Goal: Download file/media

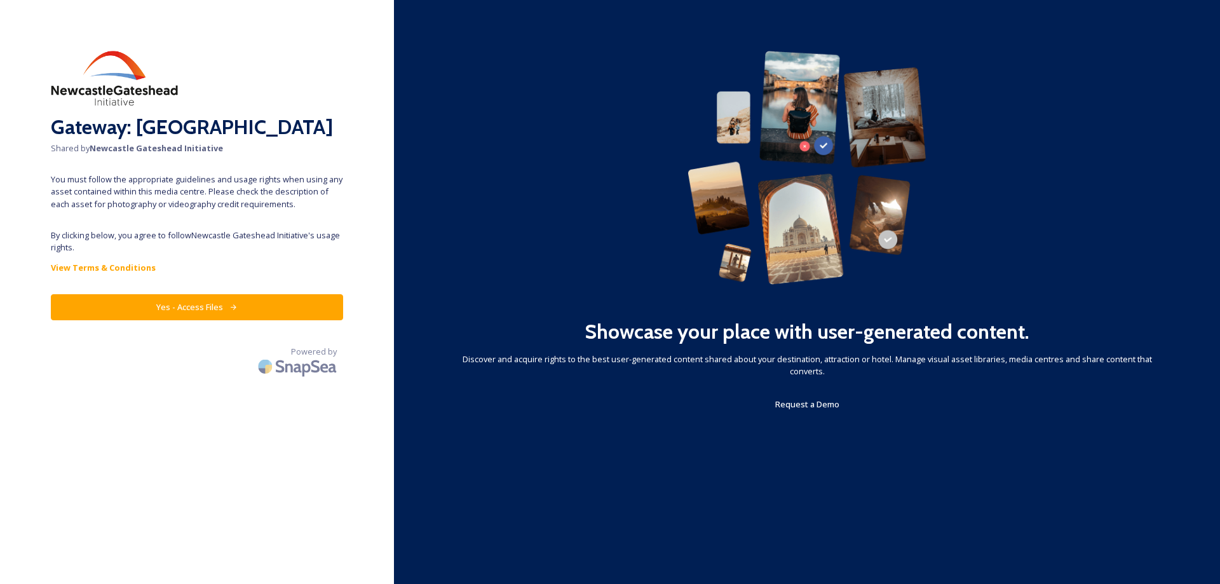
click at [126, 304] on button "Yes - Access Files" at bounding box center [197, 307] width 292 height 26
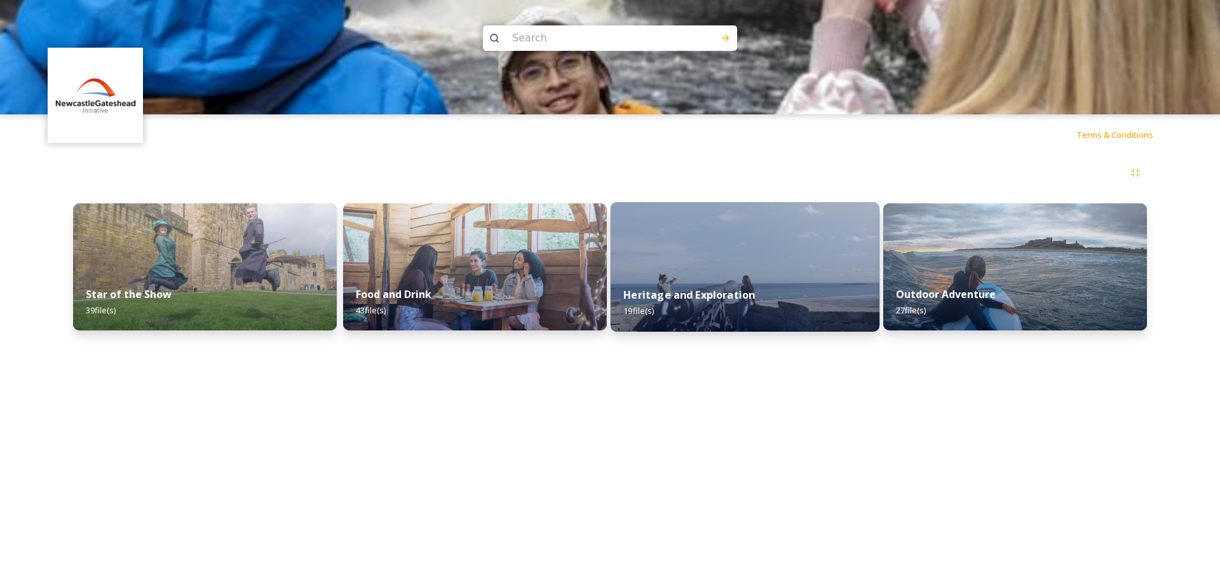
click at [715, 302] on strong "Heritage and Exploration" at bounding box center [688, 295] width 131 height 14
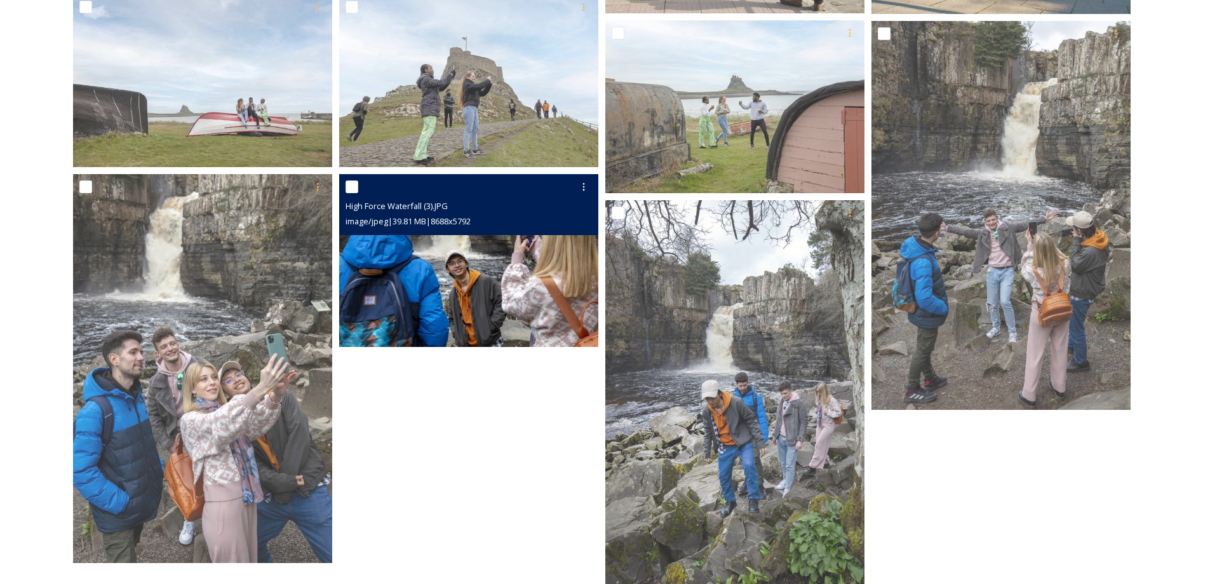
scroll to position [792, 0]
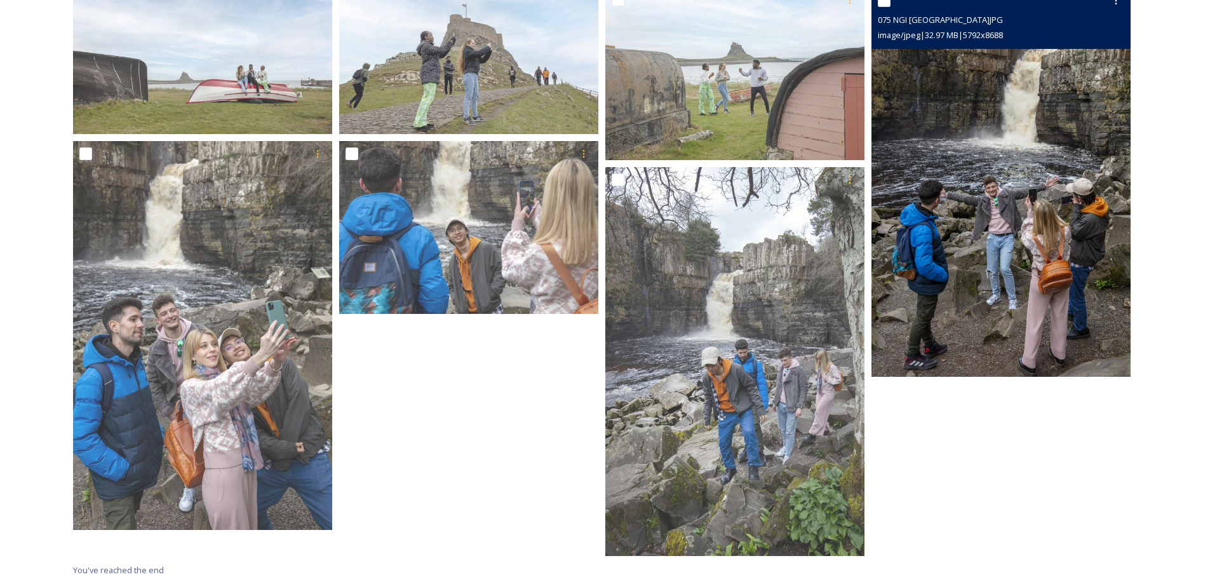
click at [979, 220] on img at bounding box center [1000, 182] width 259 height 389
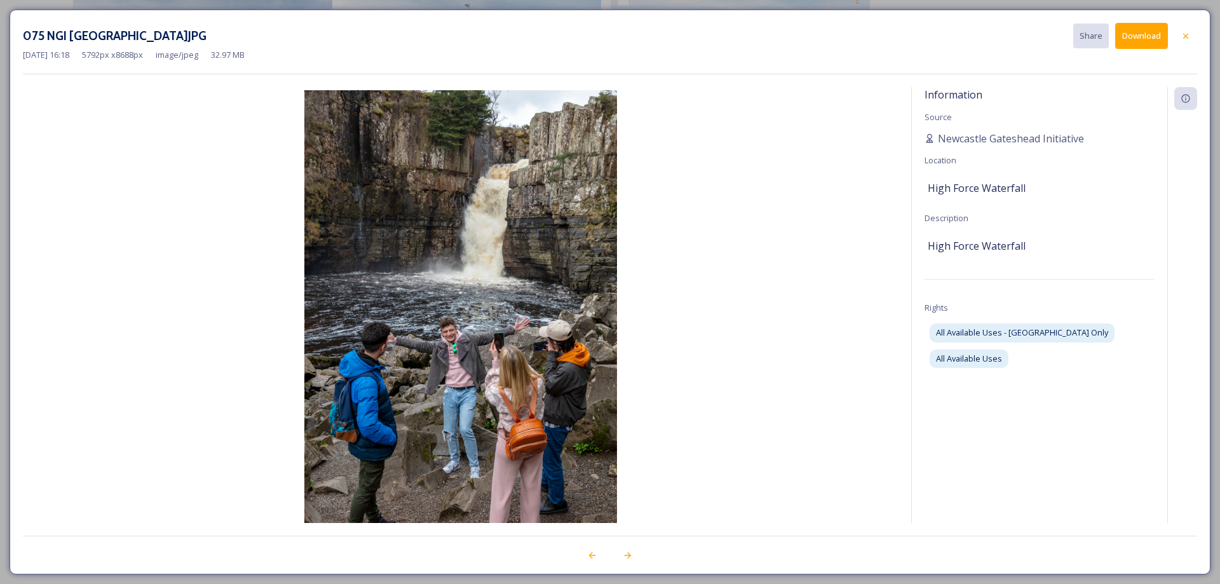
click at [449, 339] on img at bounding box center [460, 324] width 875 height 469
click at [1185, 37] on icon at bounding box center [1185, 36] width 10 height 10
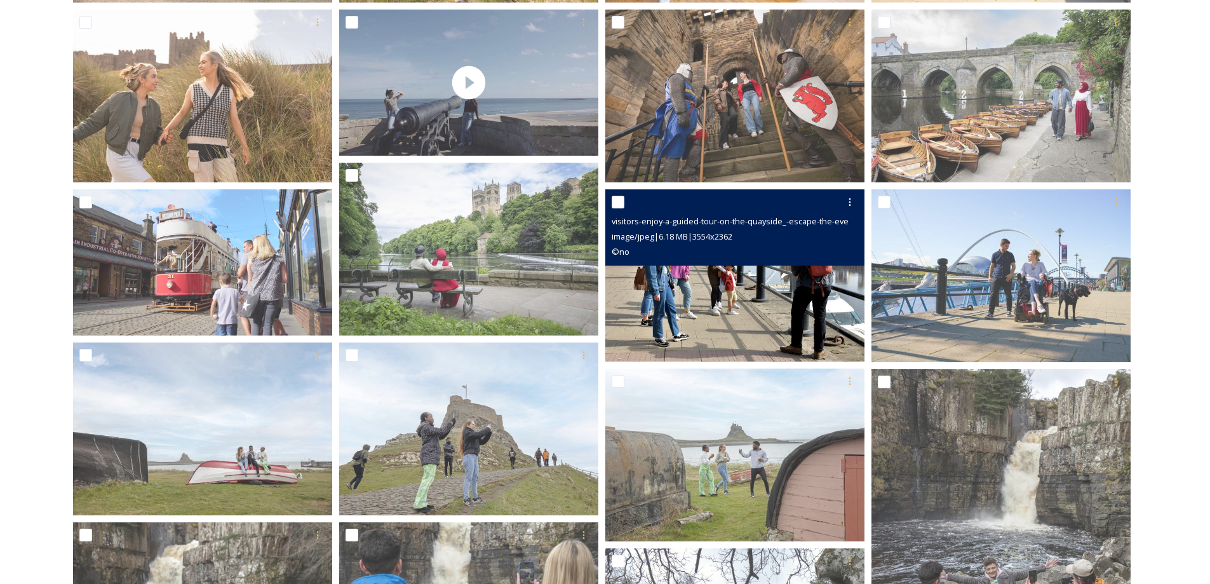
scroll to position [347, 0]
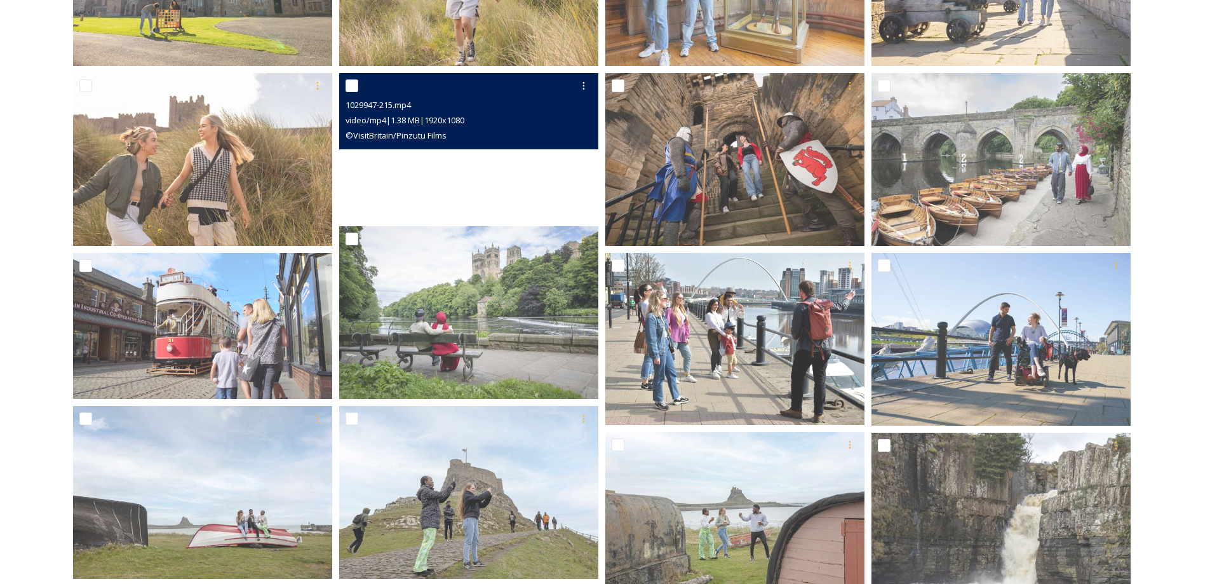
click at [457, 166] on video "1029947-215.mp4" at bounding box center [468, 146] width 259 height 146
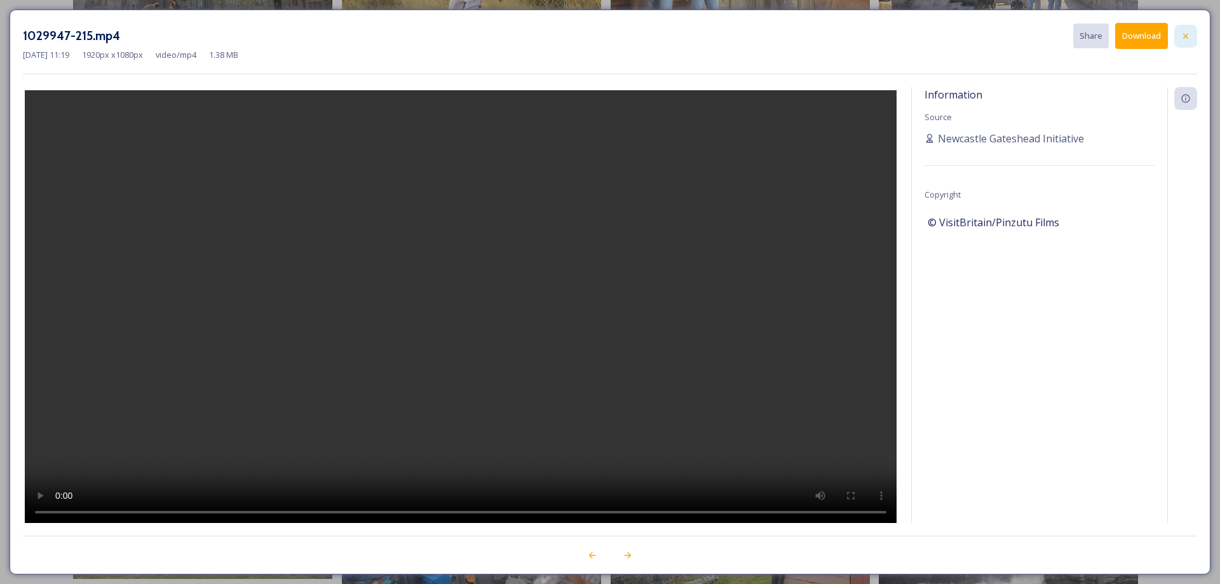
click at [1184, 31] on icon at bounding box center [1185, 36] width 10 height 10
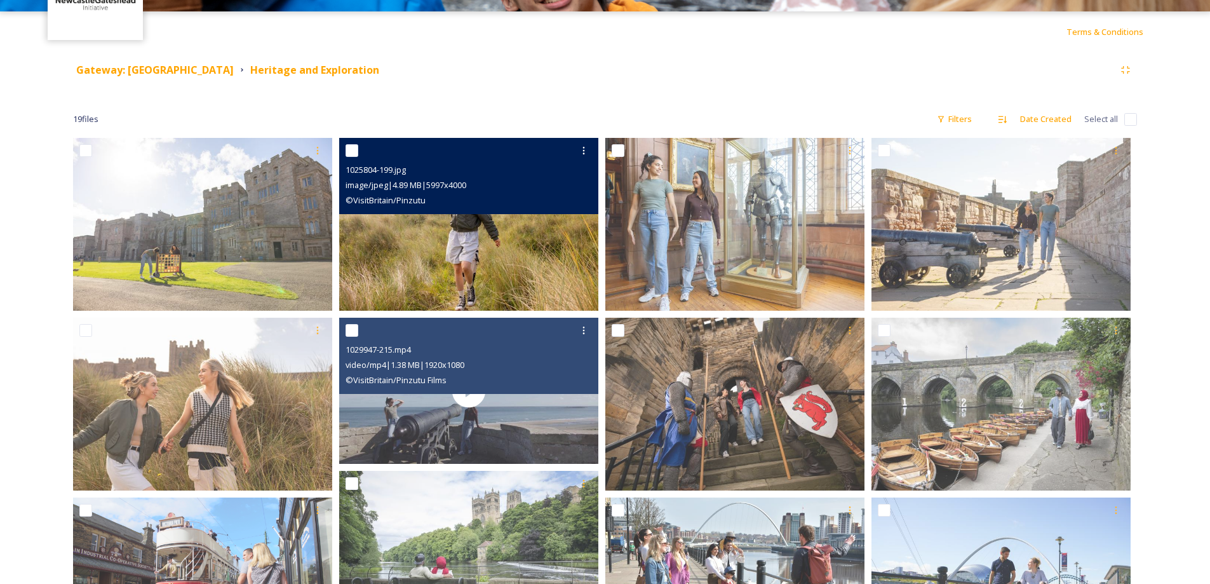
scroll to position [0, 0]
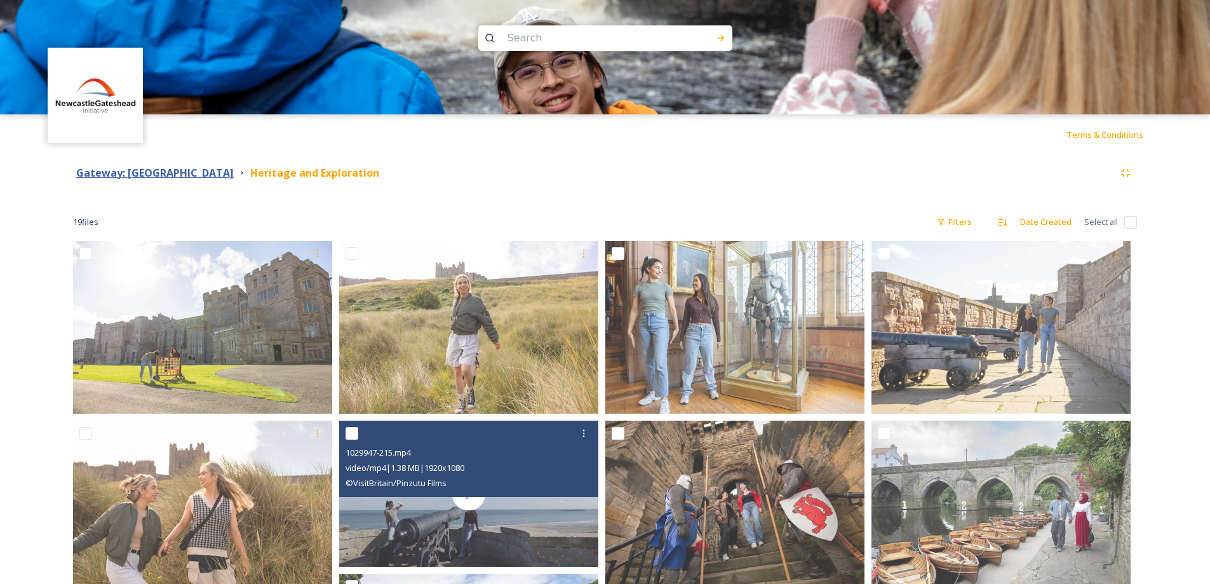
click at [114, 170] on strong "Gateway: [GEOGRAPHIC_DATA]" at bounding box center [155, 173] width 158 height 14
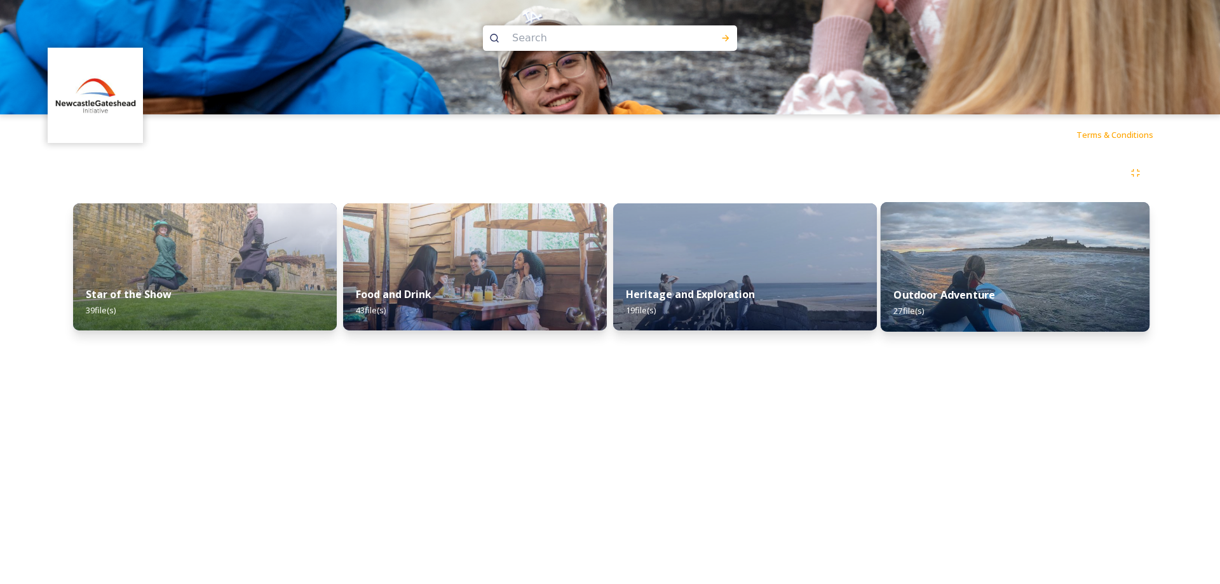
click at [957, 252] on img at bounding box center [1014, 267] width 269 height 130
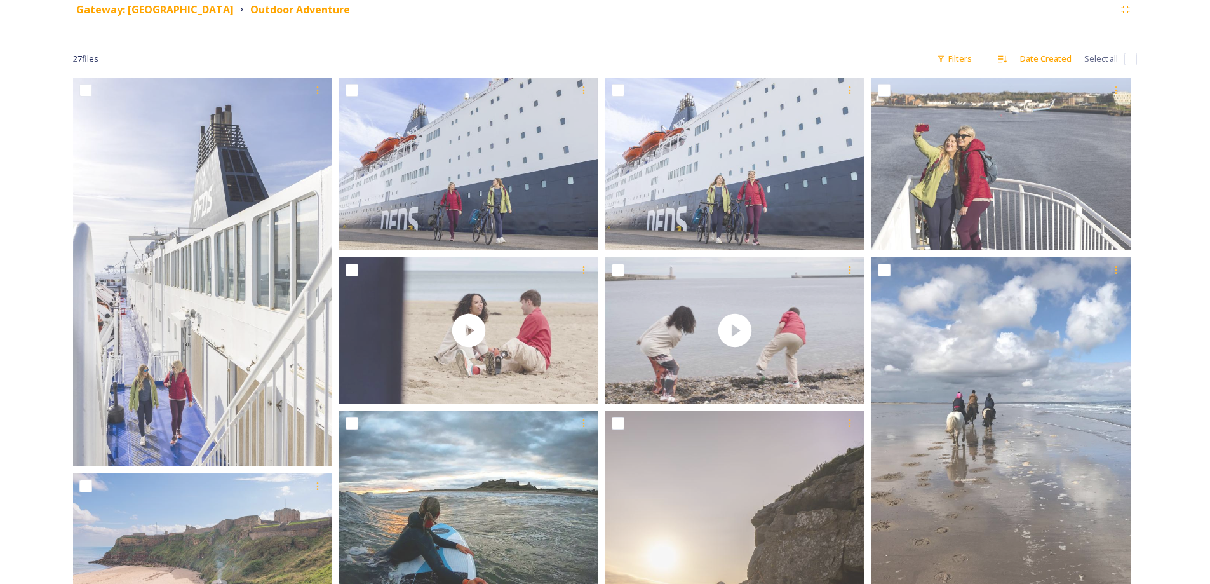
scroll to position [191, 0]
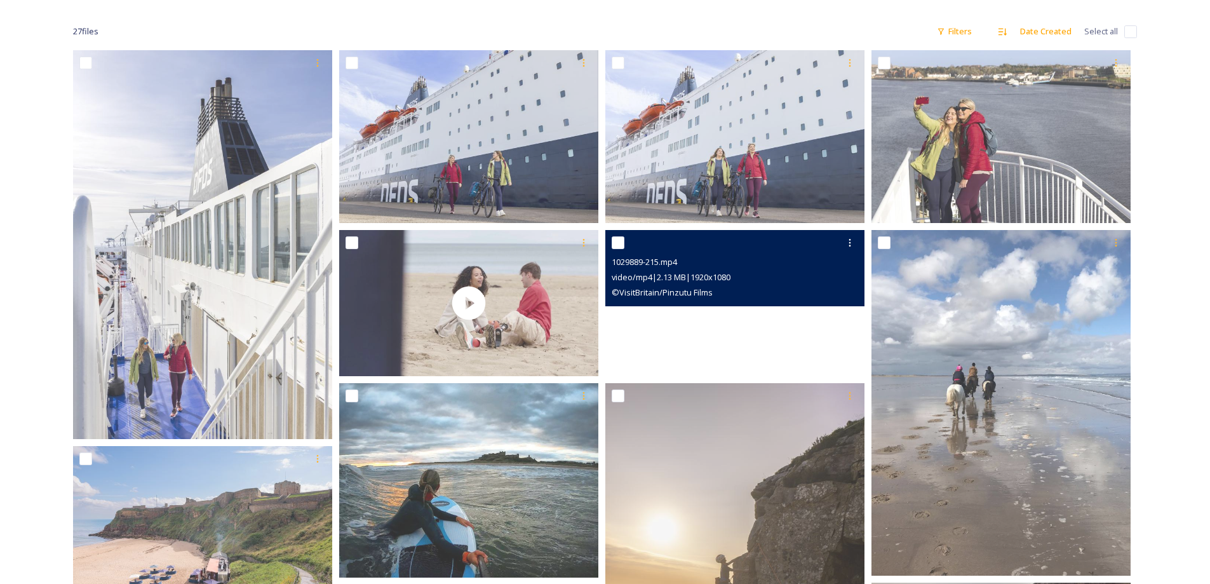
click at [732, 321] on video "1029889-215.mp4" at bounding box center [734, 303] width 259 height 146
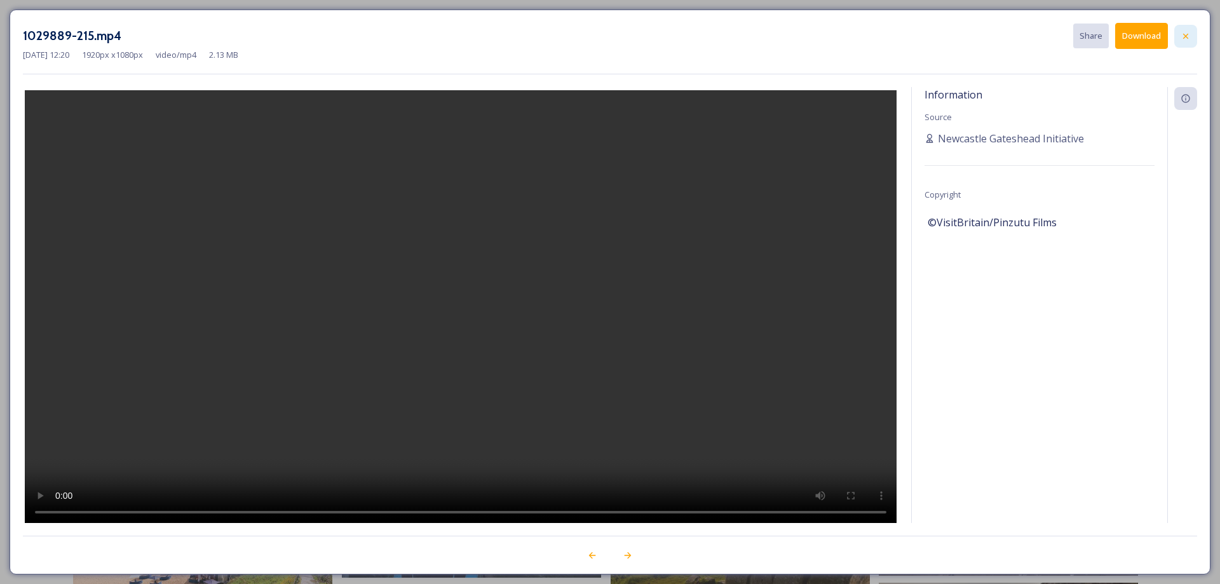
click at [1190, 36] on div at bounding box center [1185, 36] width 23 height 23
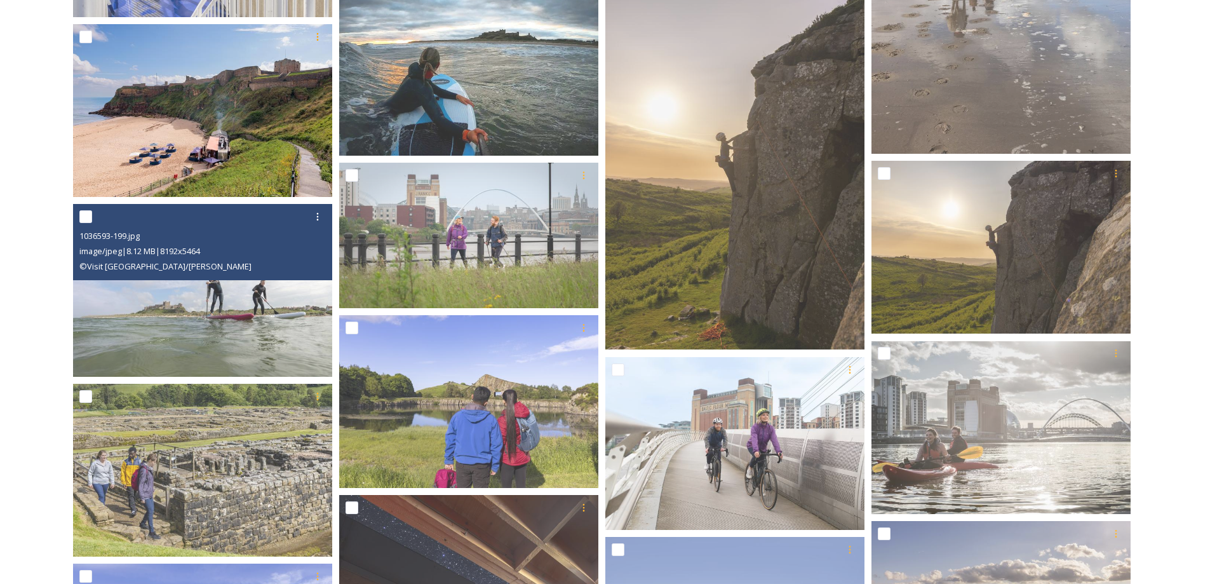
scroll to position [635, 0]
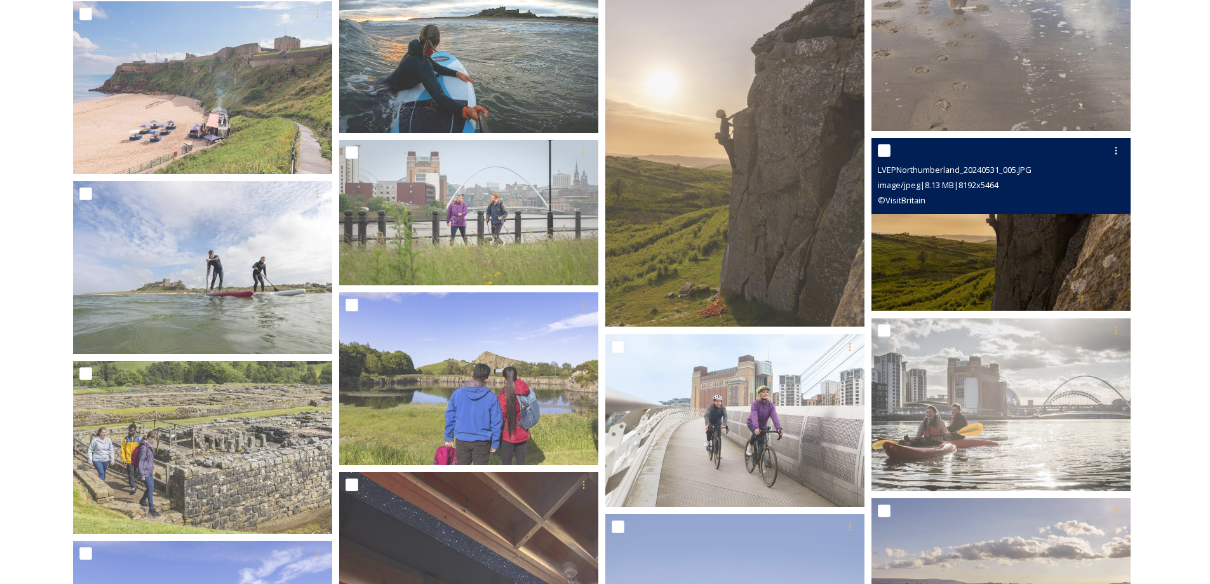
click at [1035, 266] on img at bounding box center [1000, 224] width 259 height 173
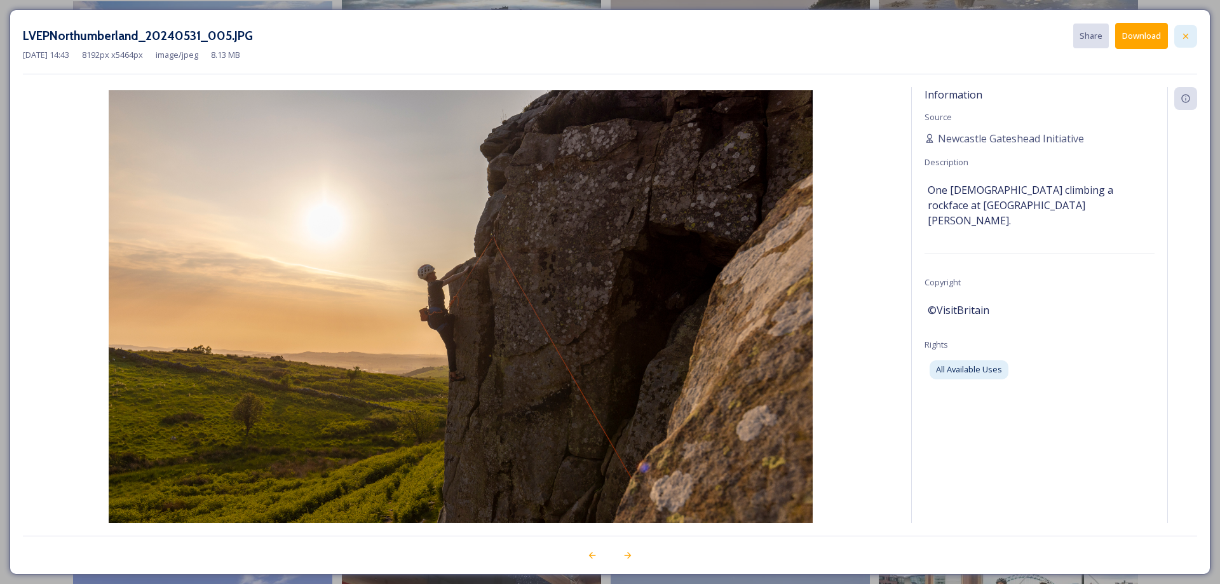
click at [1180, 34] on icon at bounding box center [1185, 36] width 10 height 10
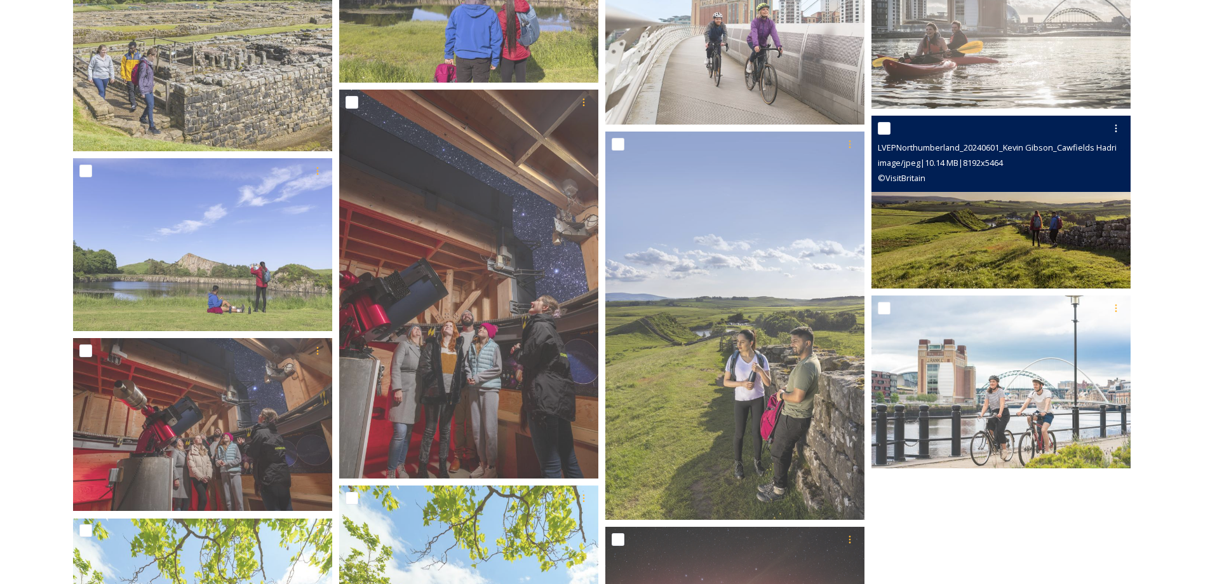
scroll to position [1016, 0]
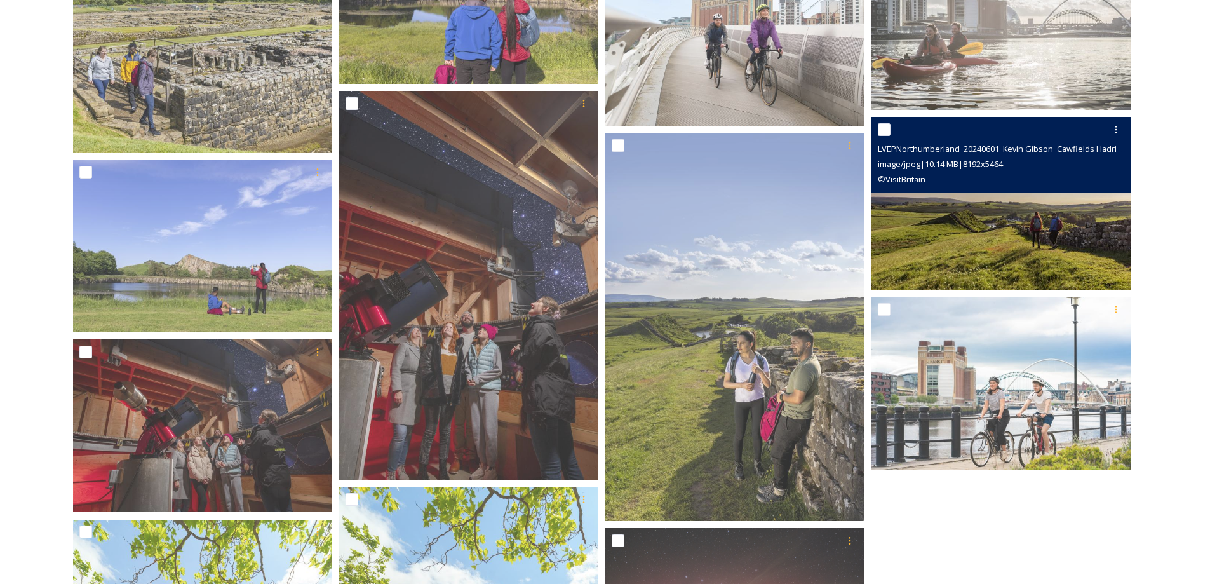
click at [990, 243] on img at bounding box center [1000, 203] width 259 height 173
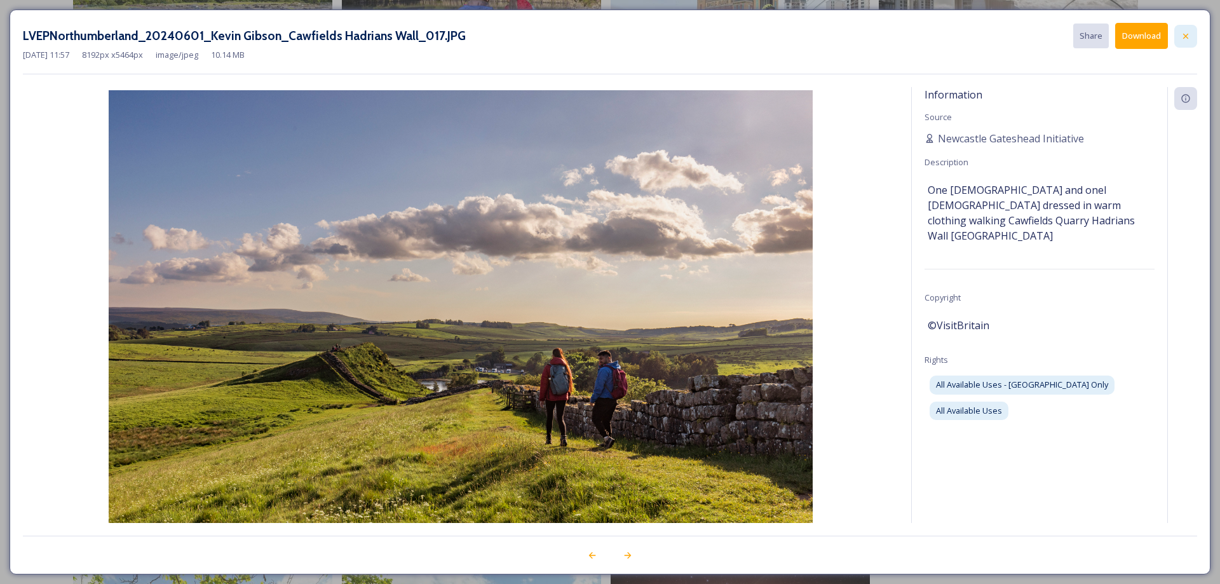
click at [1181, 29] on div at bounding box center [1185, 36] width 23 height 23
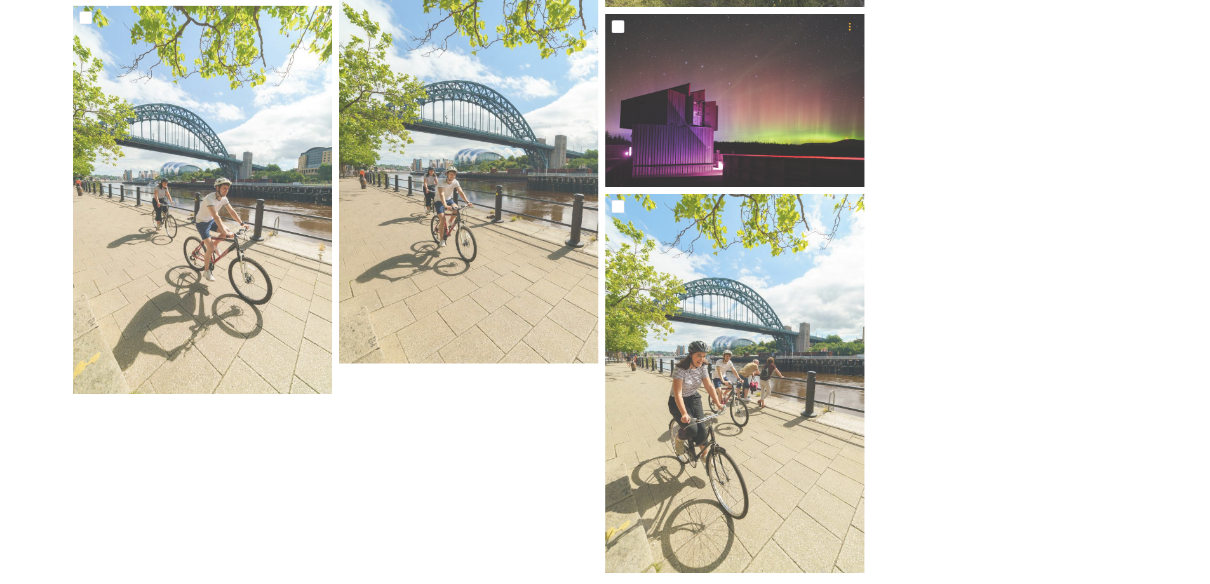
scroll to position [1166, 0]
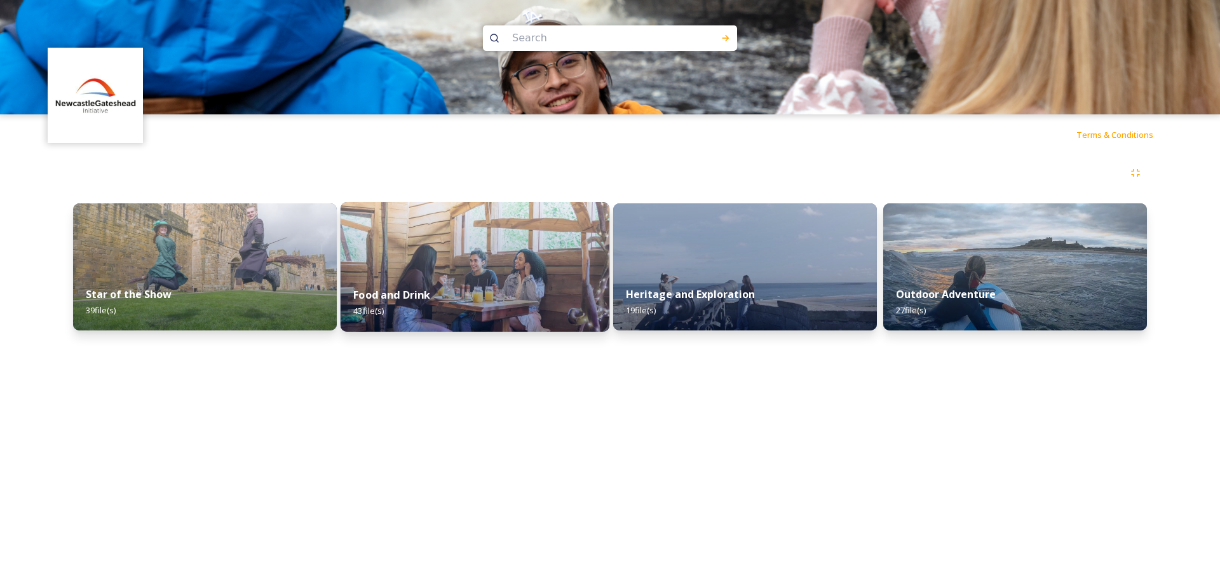
click at [468, 304] on div "Food and Drink 43 file(s)" at bounding box center [474, 303] width 269 height 58
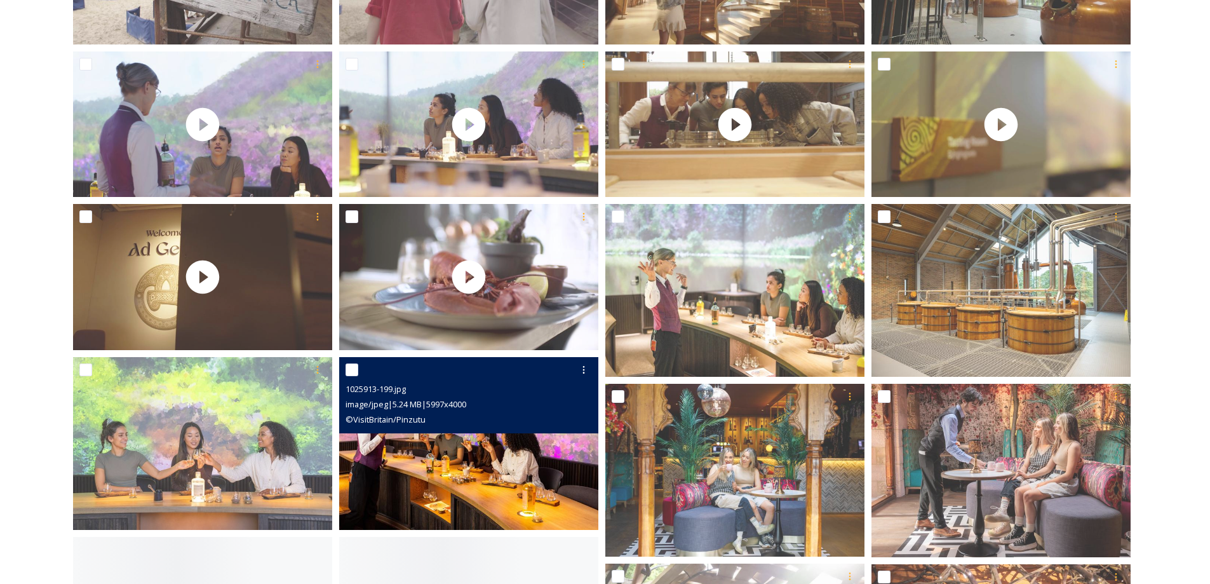
scroll to position [572, 0]
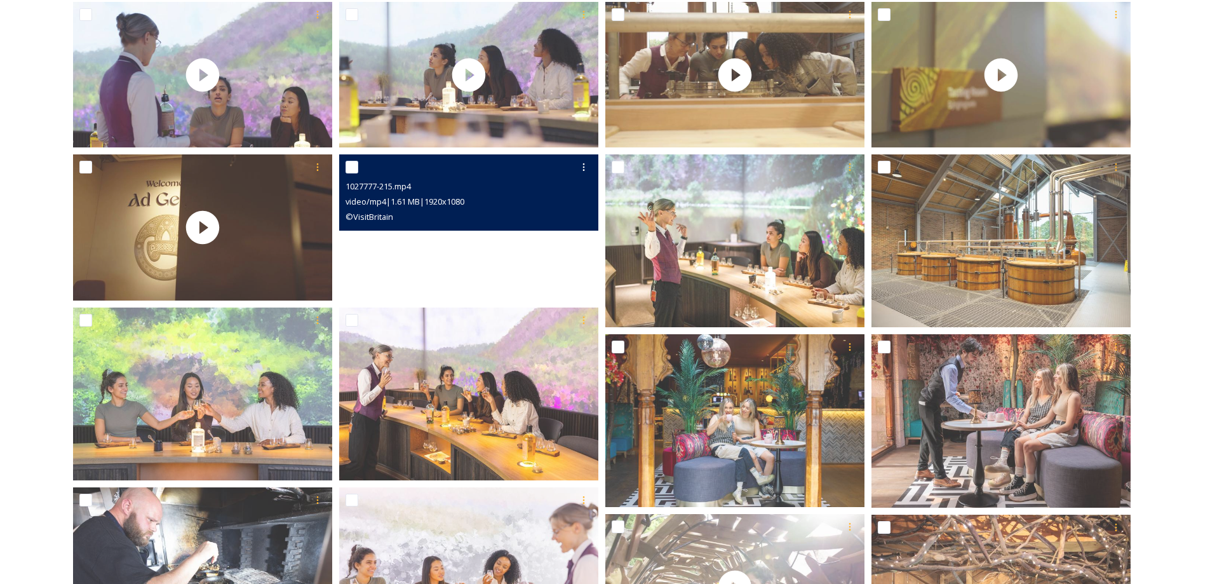
click at [462, 259] on video "1027777-215.mp4" at bounding box center [468, 227] width 259 height 146
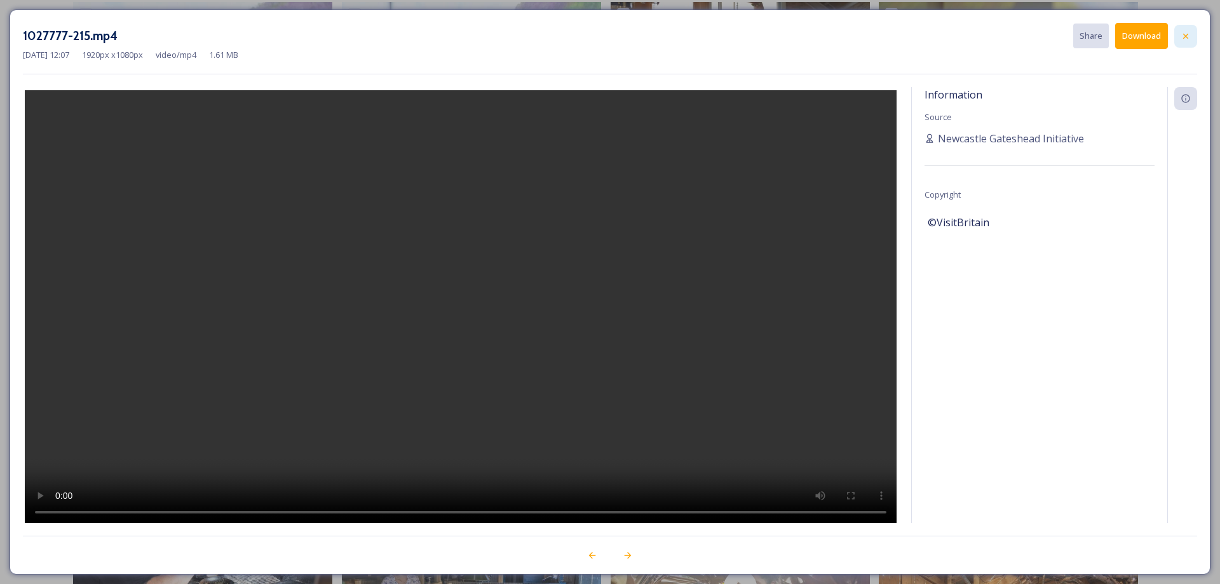
click at [1188, 33] on icon at bounding box center [1185, 36] width 10 height 10
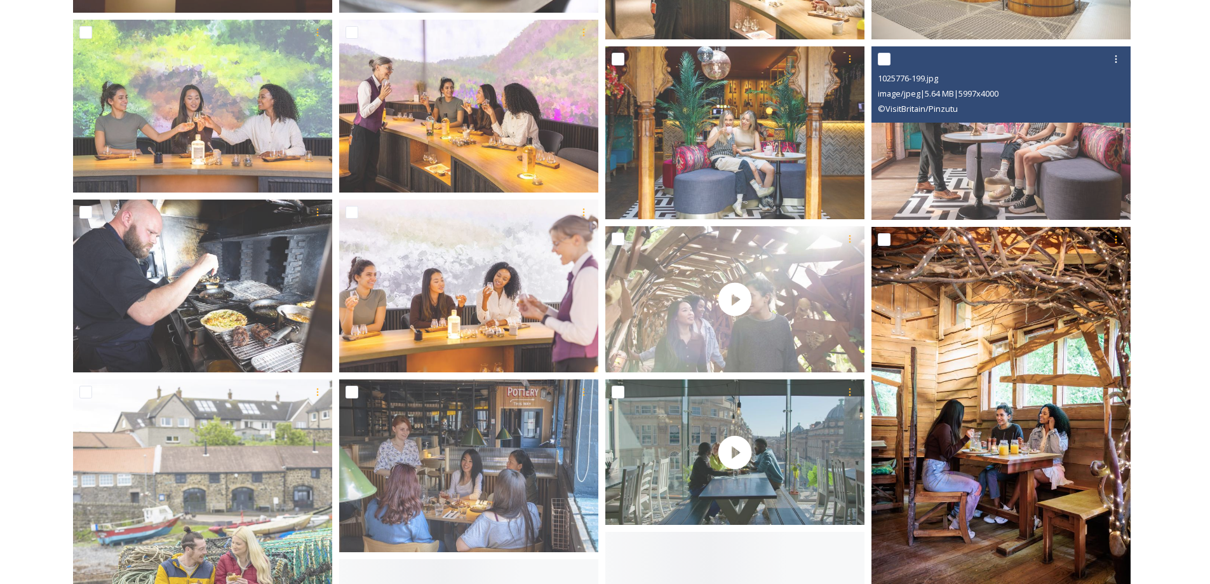
scroll to position [889, 0]
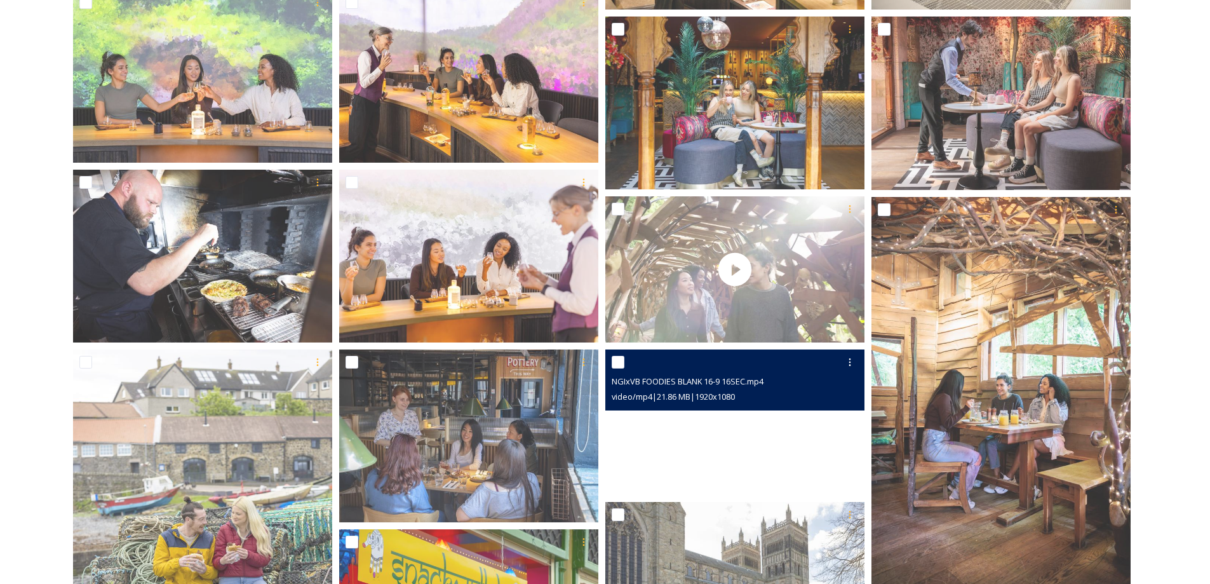
click at [706, 415] on video "NGIxVB FOODIES BLANK 16-9 16SEC.mp4" at bounding box center [734, 422] width 259 height 146
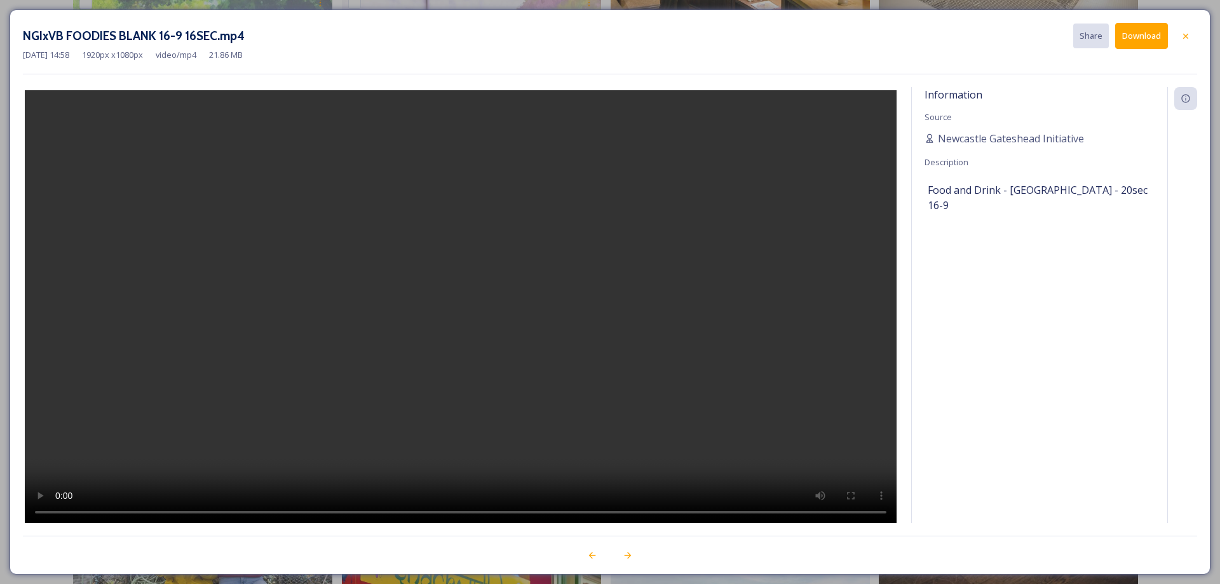
click at [1127, 34] on button "Download" at bounding box center [1141, 36] width 53 height 26
click at [1181, 34] on icon at bounding box center [1185, 36] width 10 height 10
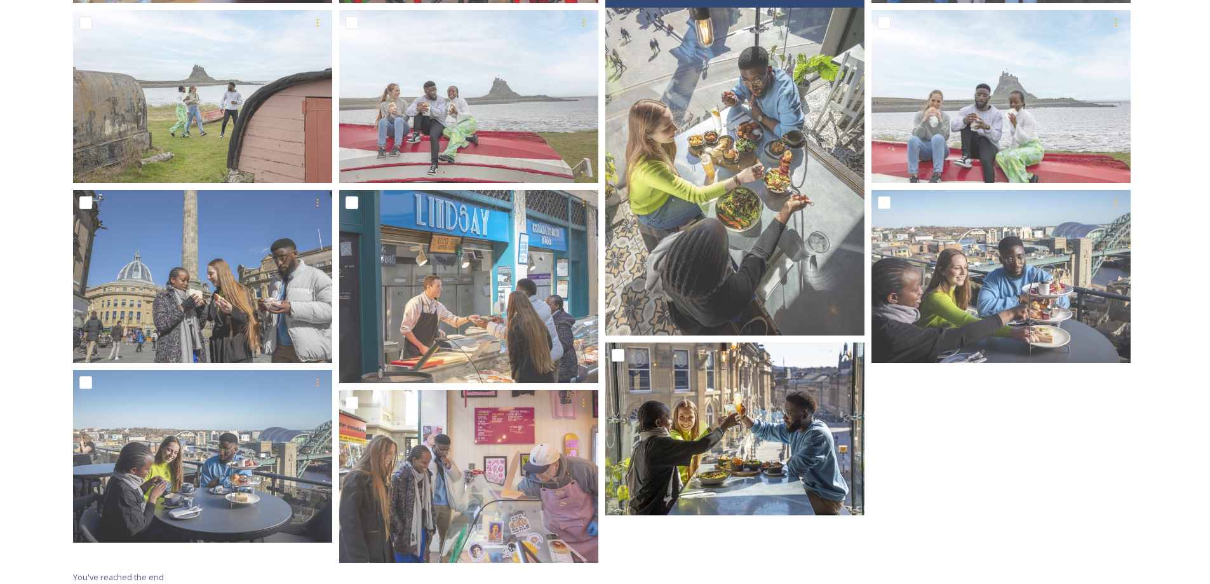
scroll to position [1811, 0]
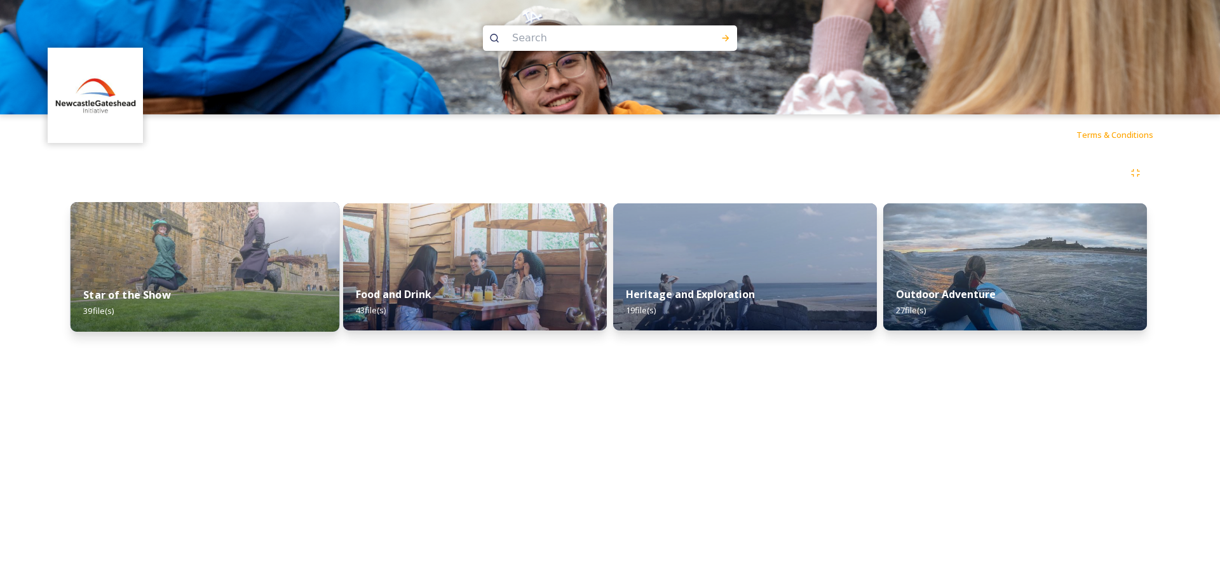
click at [177, 276] on div "Star of the Show 39 file(s)" at bounding box center [205, 303] width 269 height 58
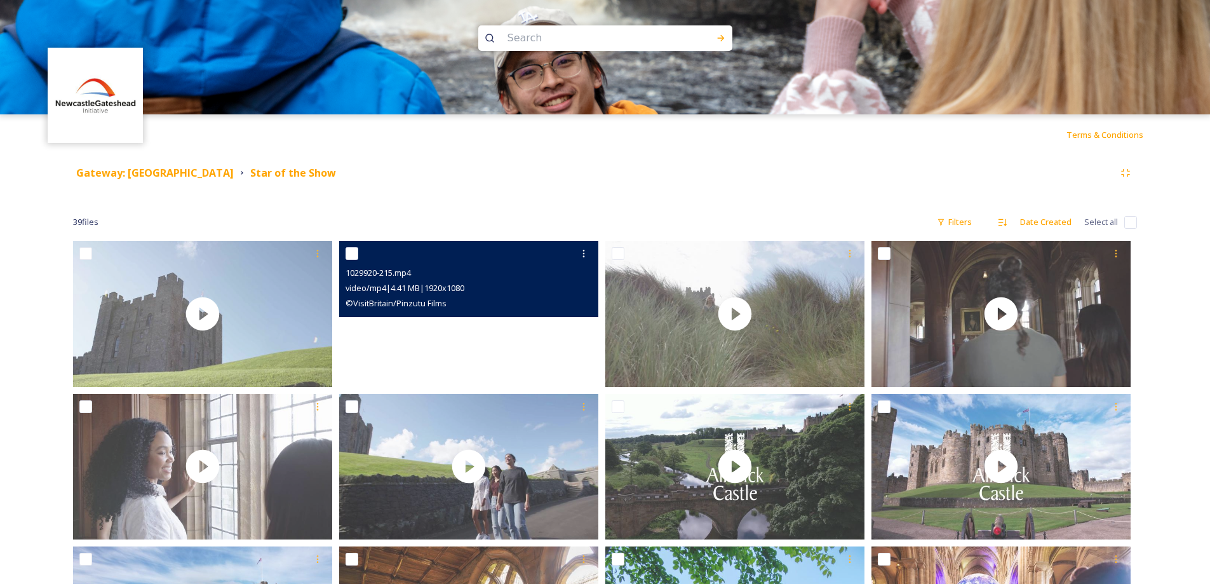
click at [454, 345] on video "1029920-215.mp4" at bounding box center [468, 314] width 259 height 146
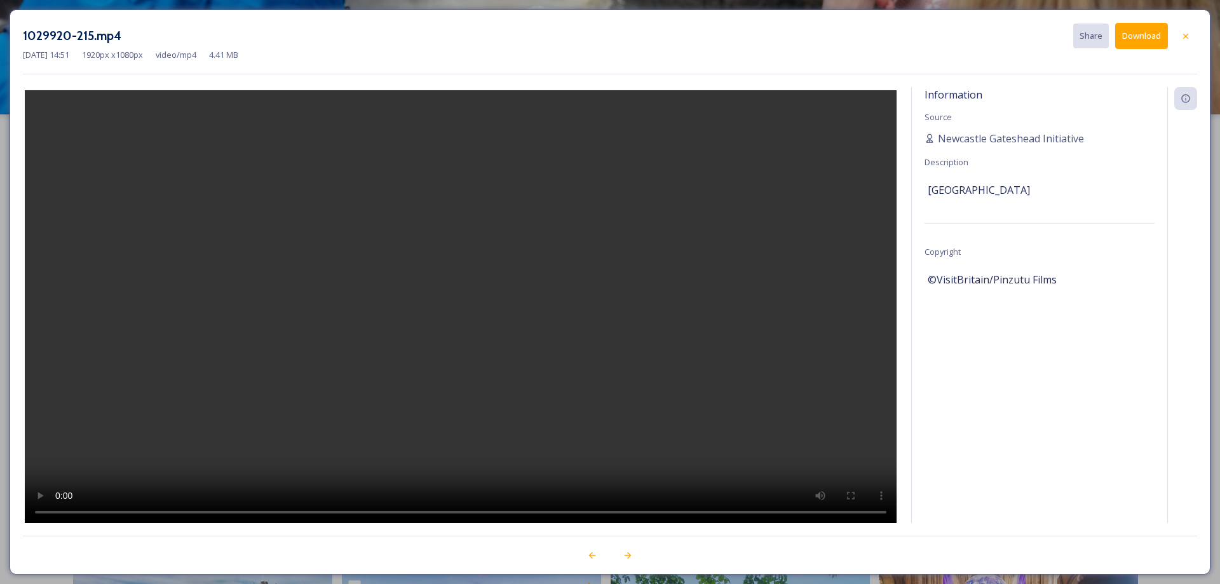
click at [1134, 36] on button "Download" at bounding box center [1141, 36] width 53 height 26
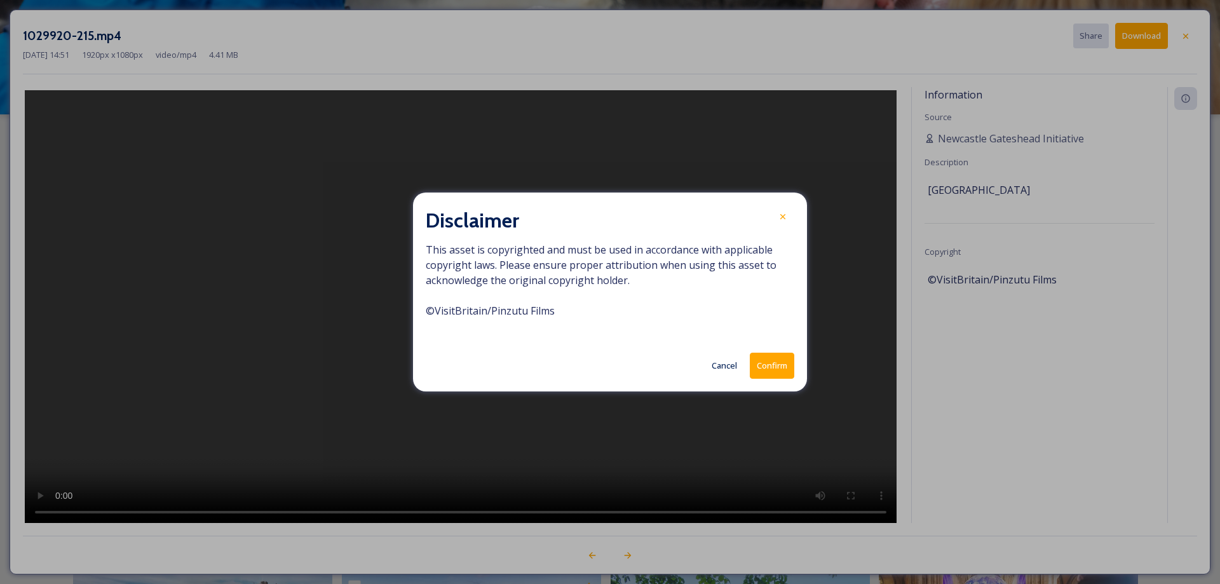
click at [755, 358] on button "Confirm" at bounding box center [772, 366] width 44 height 26
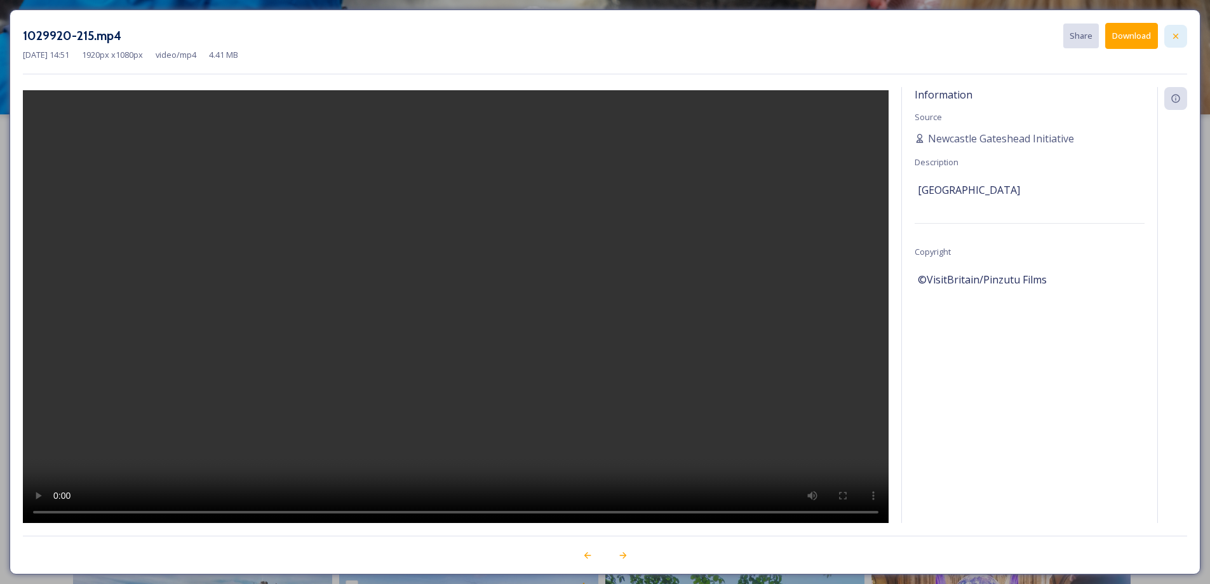
click at [1175, 42] on div at bounding box center [1175, 36] width 23 height 23
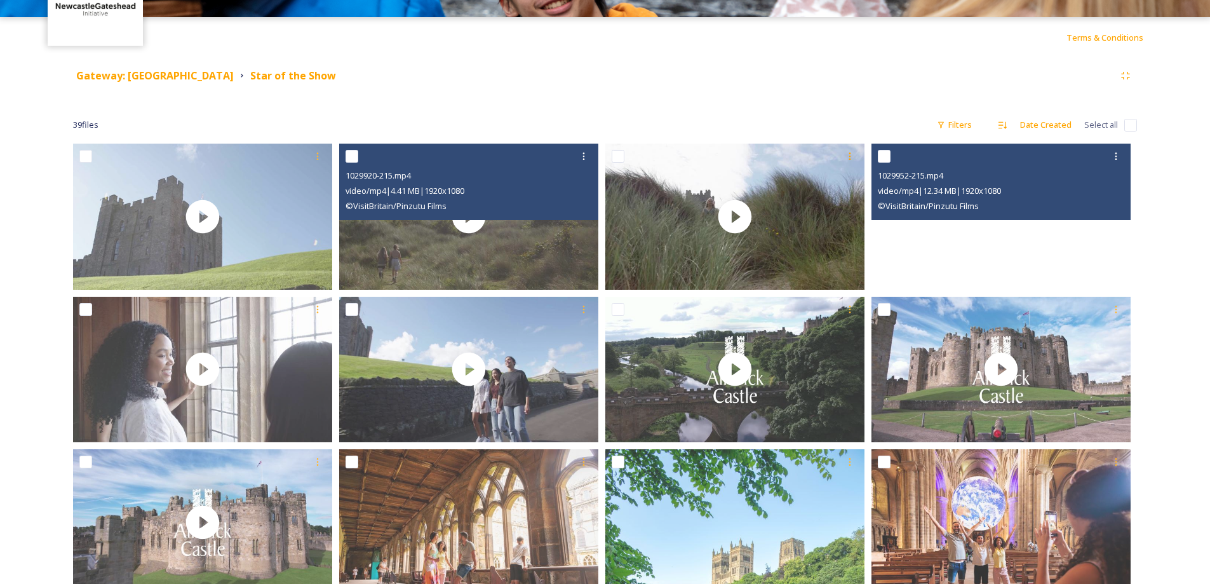
scroll to position [90, 0]
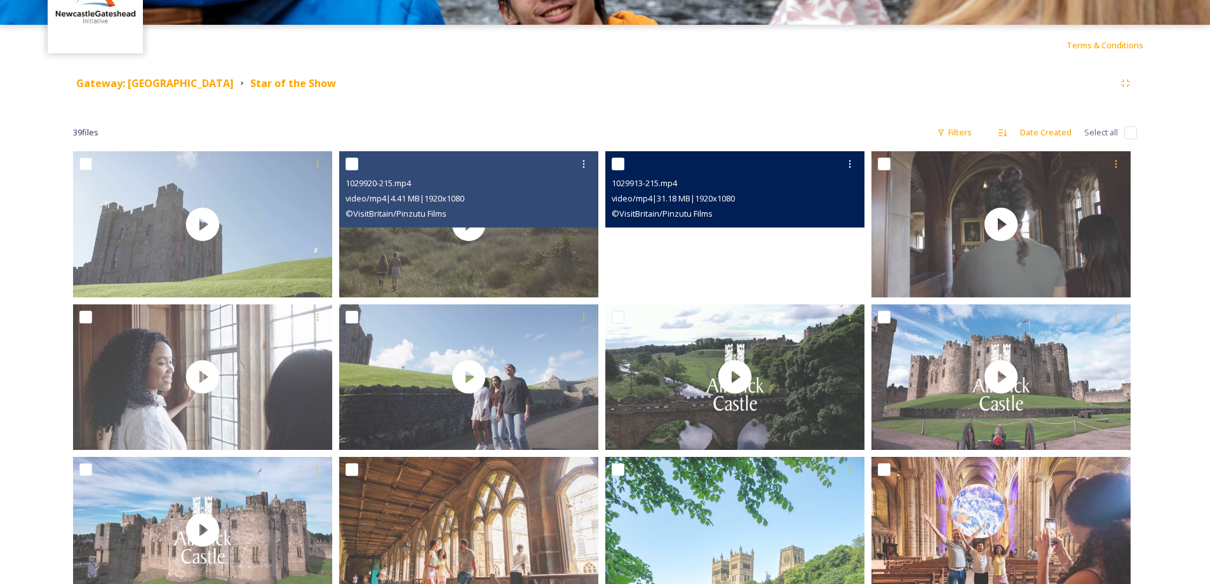
click at [700, 240] on video "1029913-215.mp4" at bounding box center [734, 224] width 259 height 146
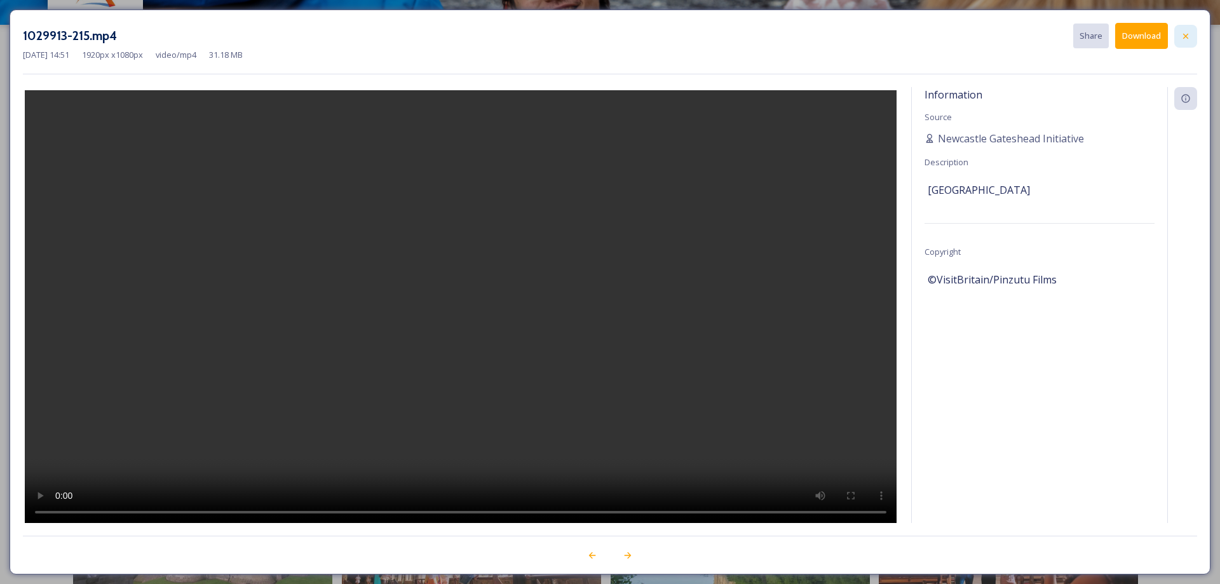
click at [1181, 41] on div at bounding box center [1185, 36] width 23 height 23
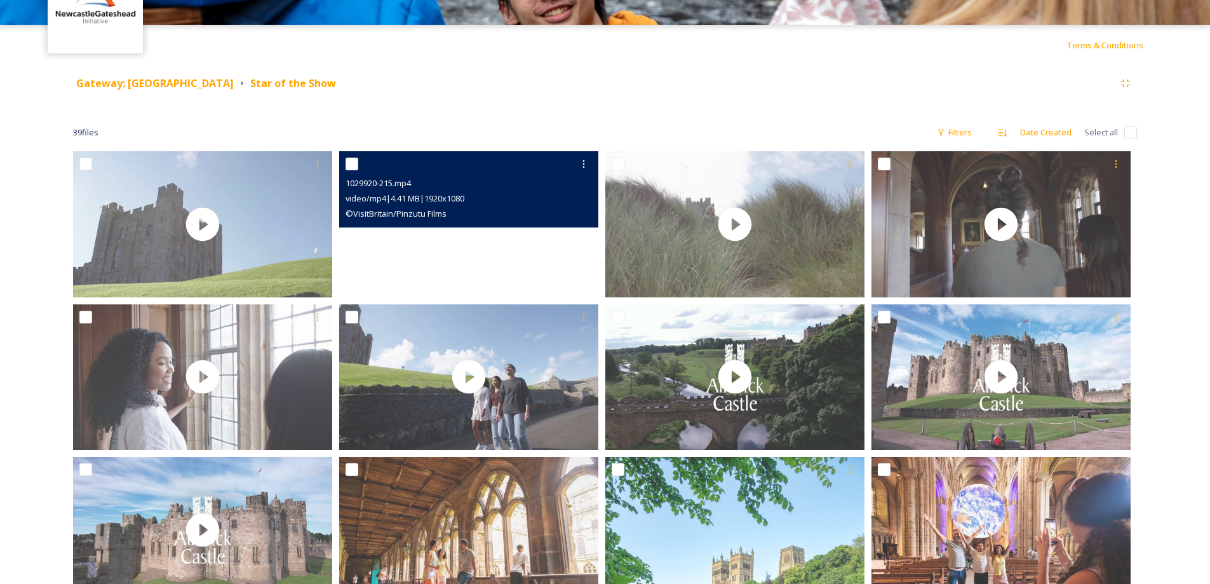
click at [465, 240] on video "1029920-215.mp4" at bounding box center [468, 224] width 259 height 146
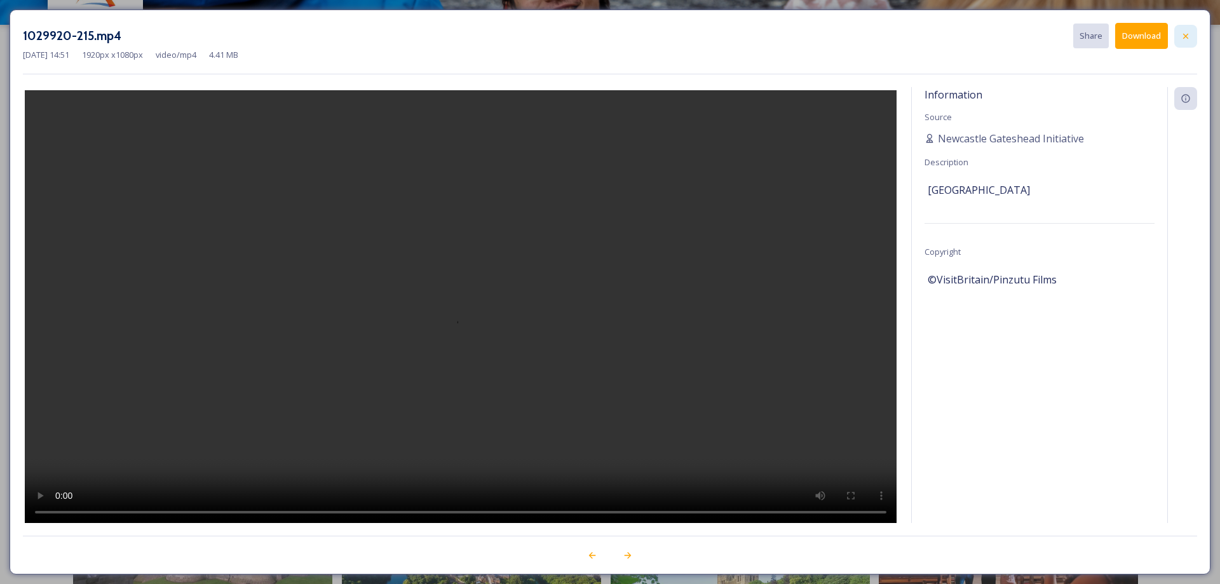
click at [1181, 37] on icon at bounding box center [1185, 36] width 10 height 10
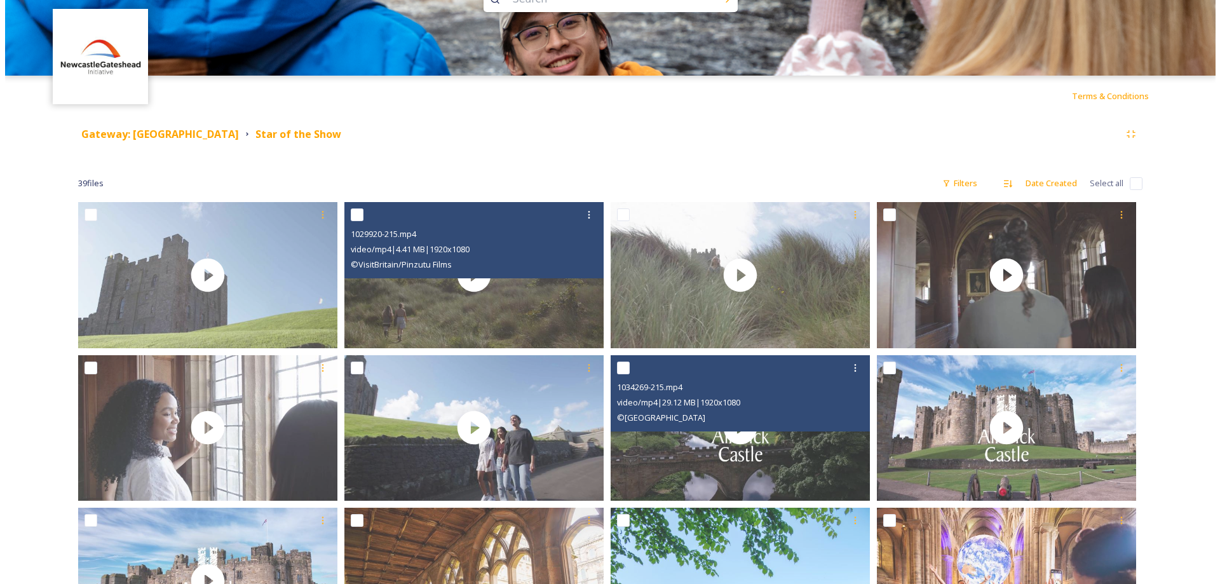
scroll to position [0, 0]
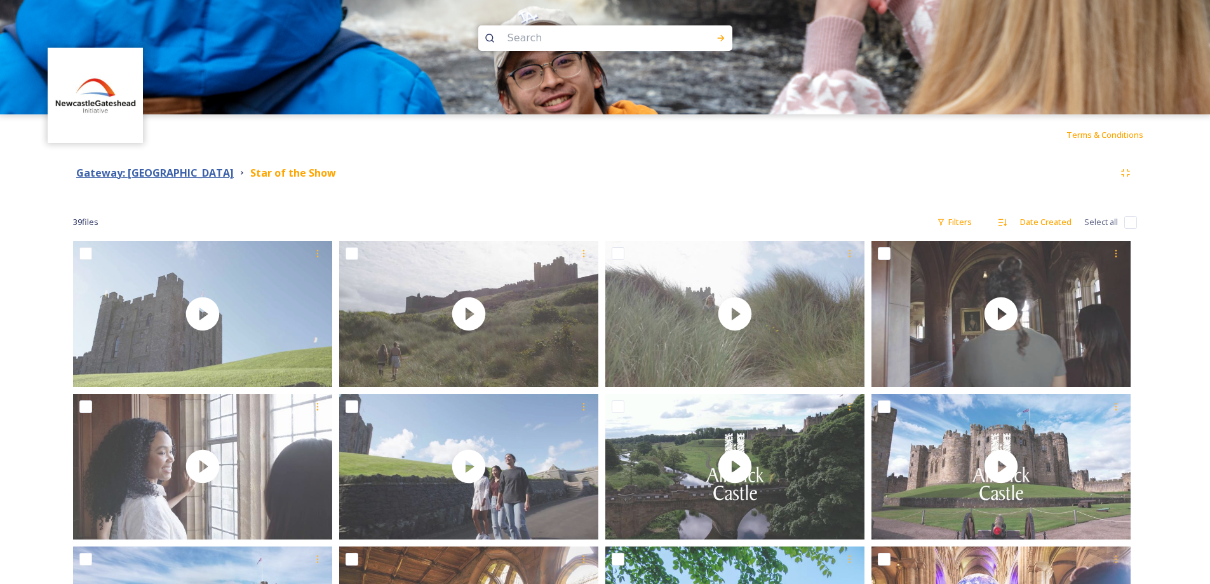
click at [178, 174] on strong "Gateway: [GEOGRAPHIC_DATA]" at bounding box center [155, 173] width 158 height 14
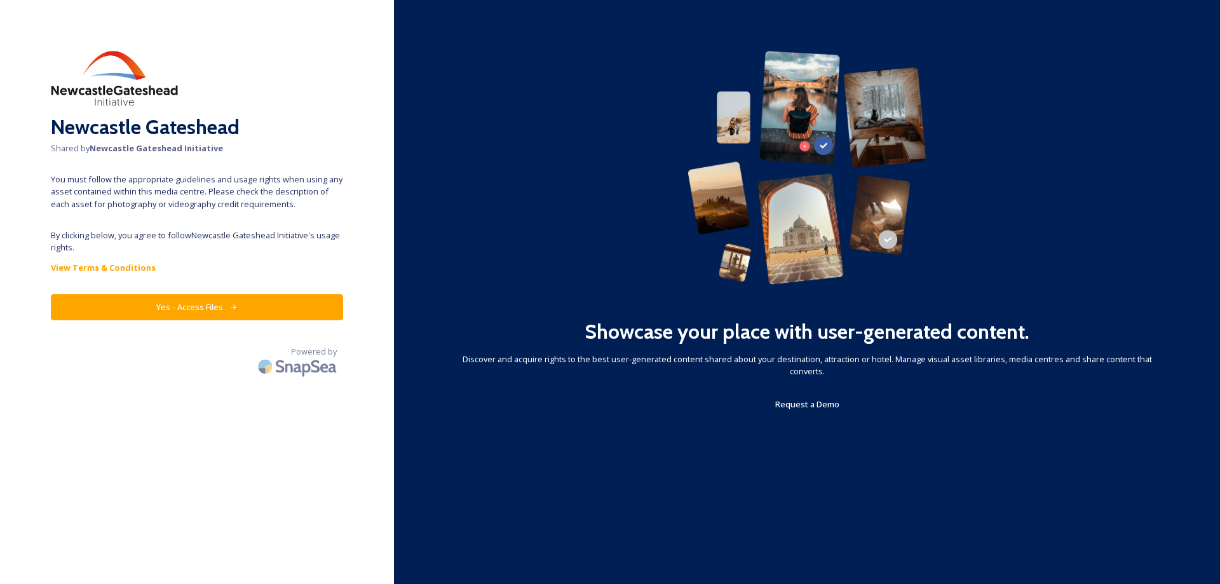
click at [163, 306] on button "Yes - Access Files" at bounding box center [197, 307] width 292 height 26
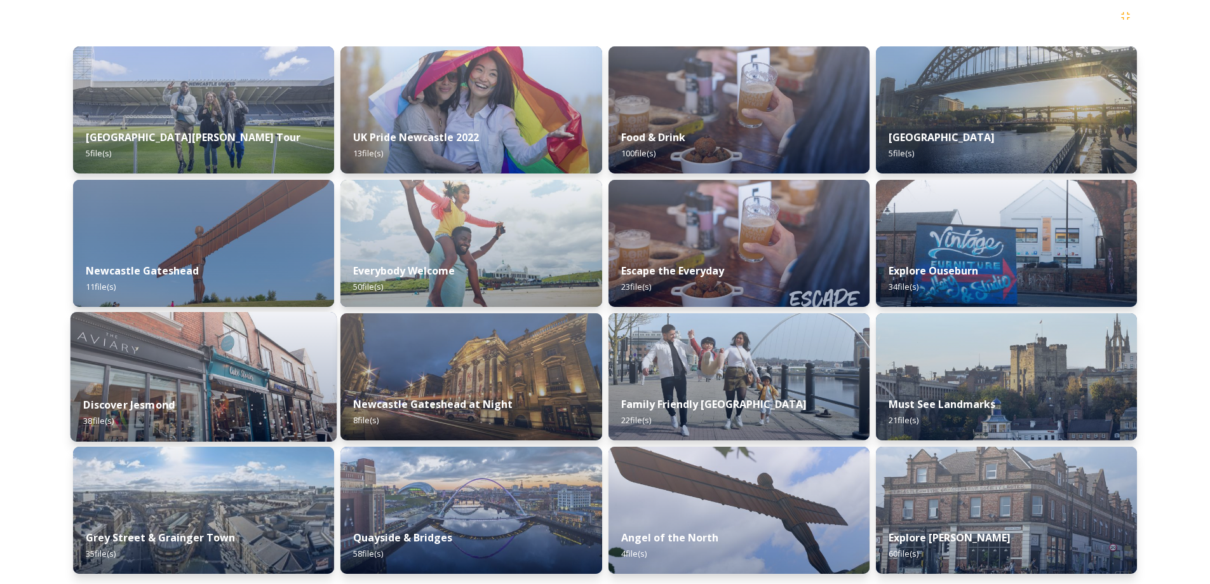
scroll to position [159, 0]
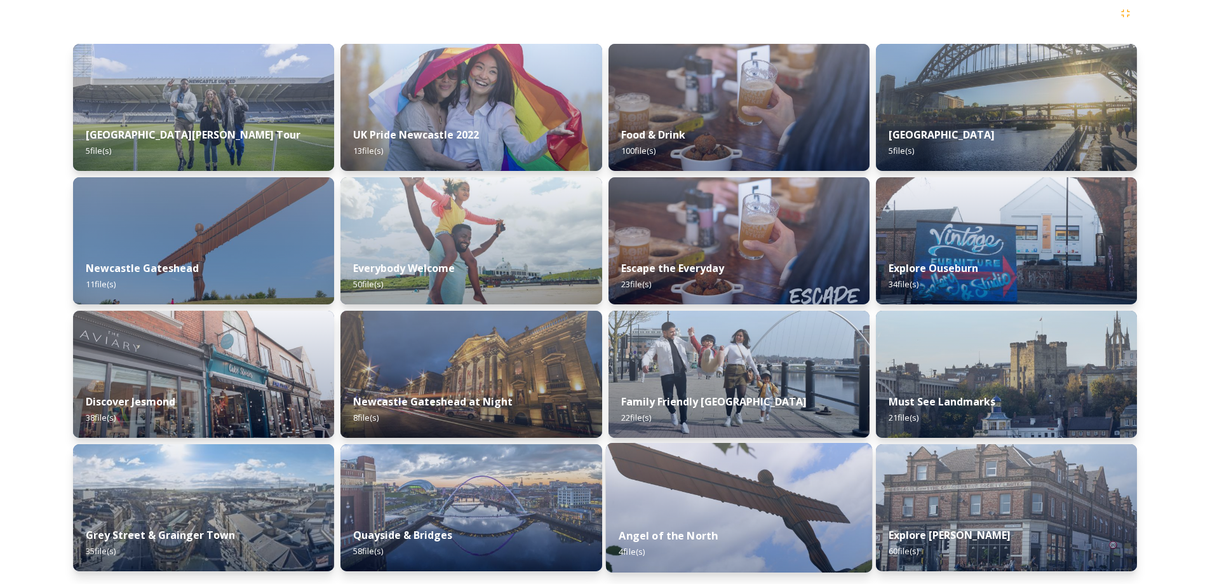
click at [749, 473] on img at bounding box center [738, 508] width 266 height 130
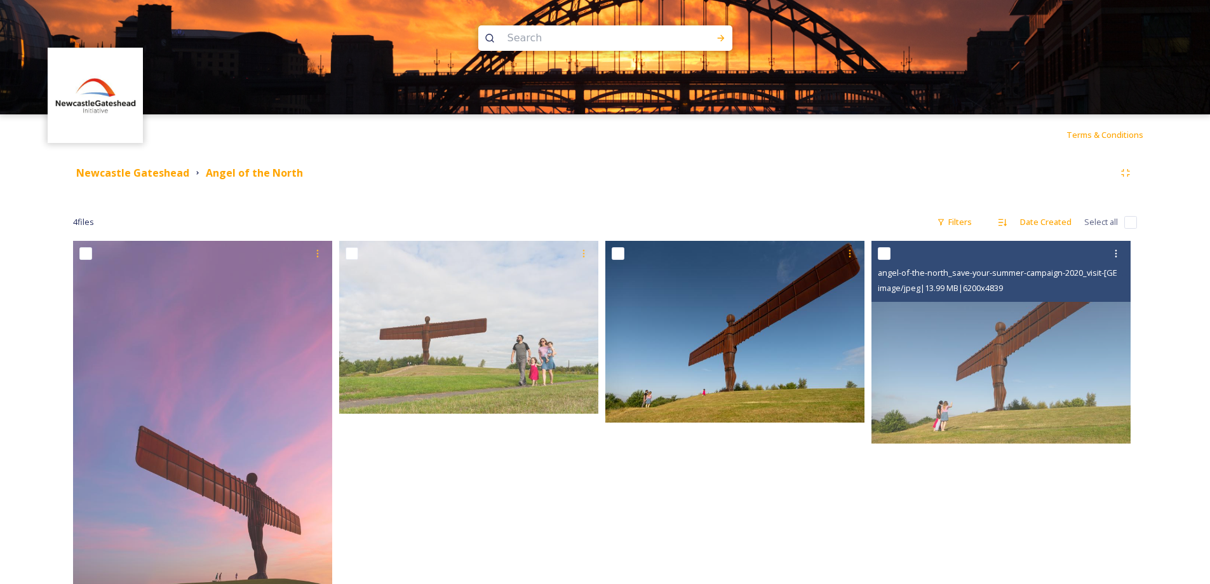
scroll to position [74, 0]
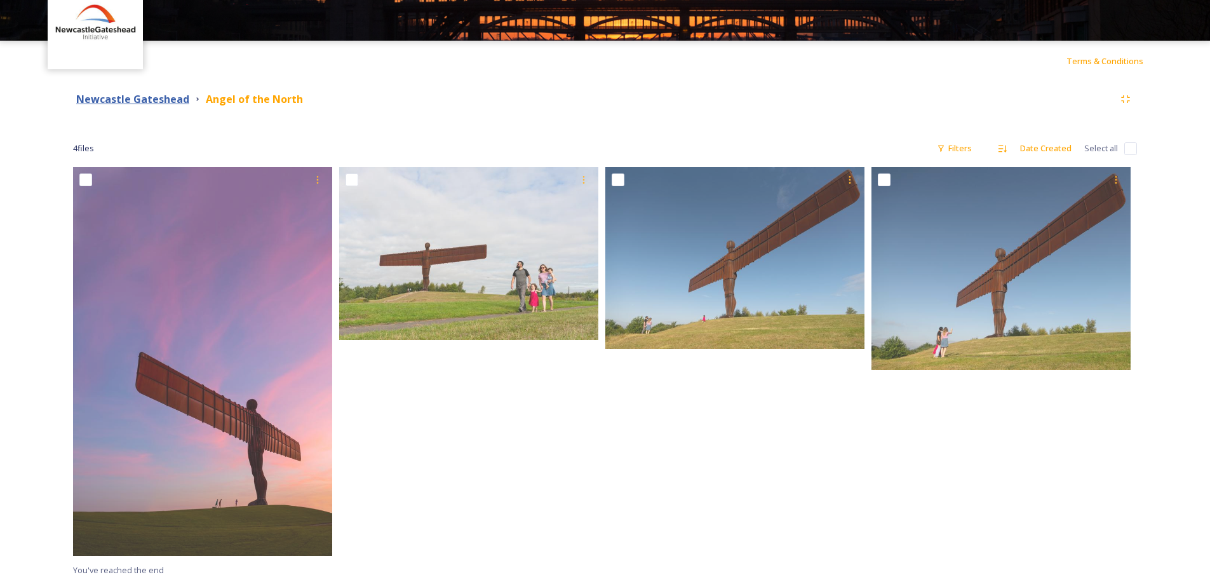
click at [167, 105] on strong "Newcastle Gateshead" at bounding box center [132, 99] width 113 height 14
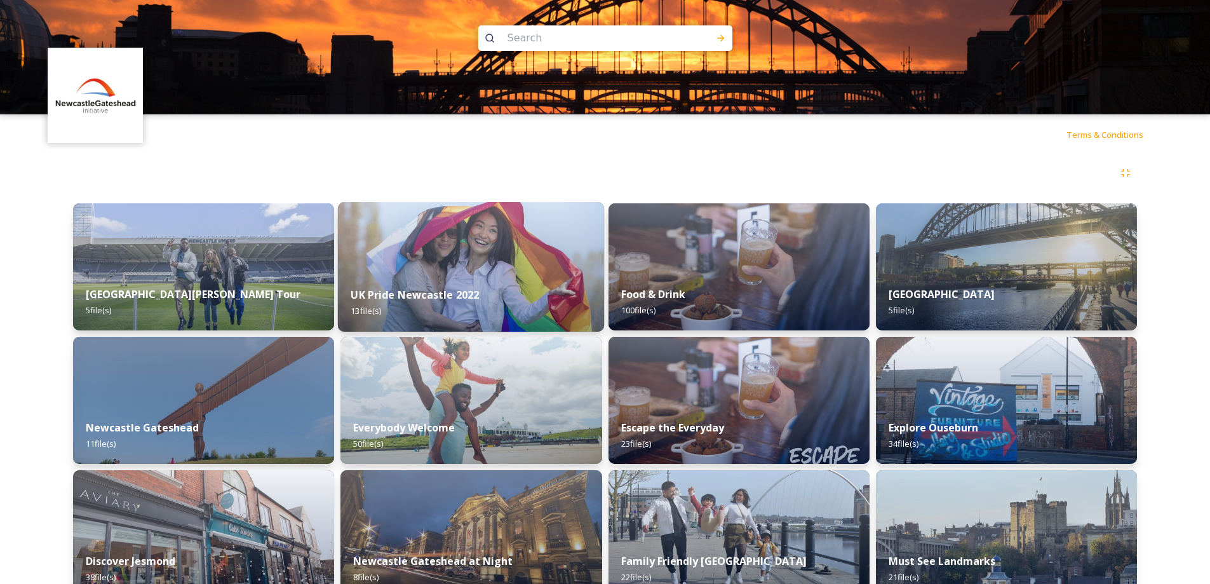
click at [442, 266] on img at bounding box center [471, 267] width 266 height 130
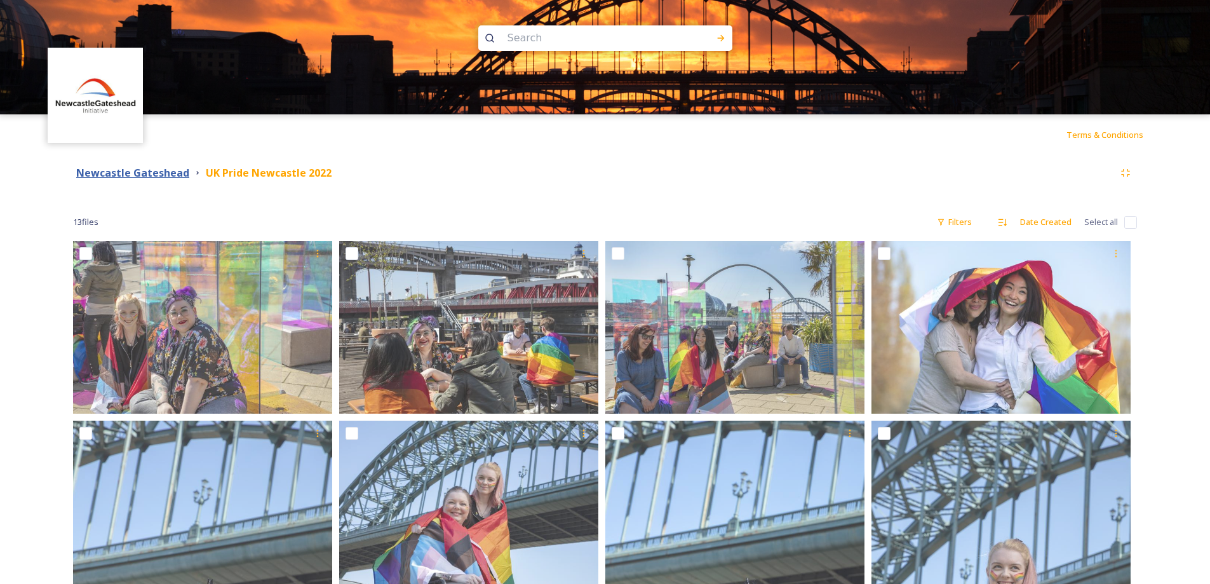
click at [163, 168] on strong "Newcastle Gateshead" at bounding box center [132, 173] width 113 height 14
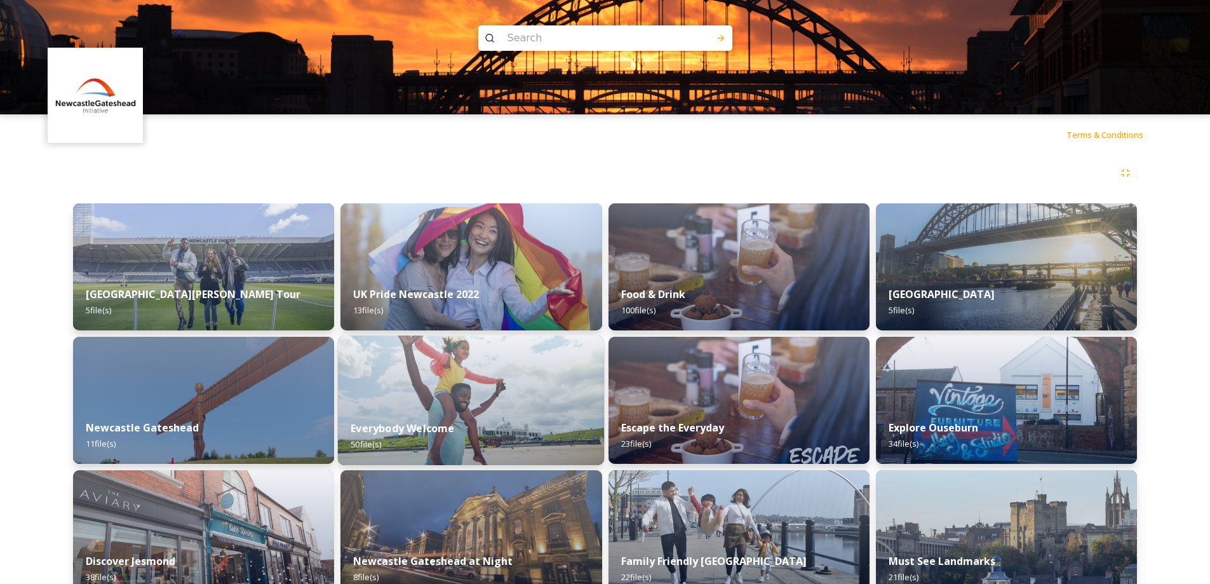
click at [515, 382] on img at bounding box center [471, 400] width 266 height 130
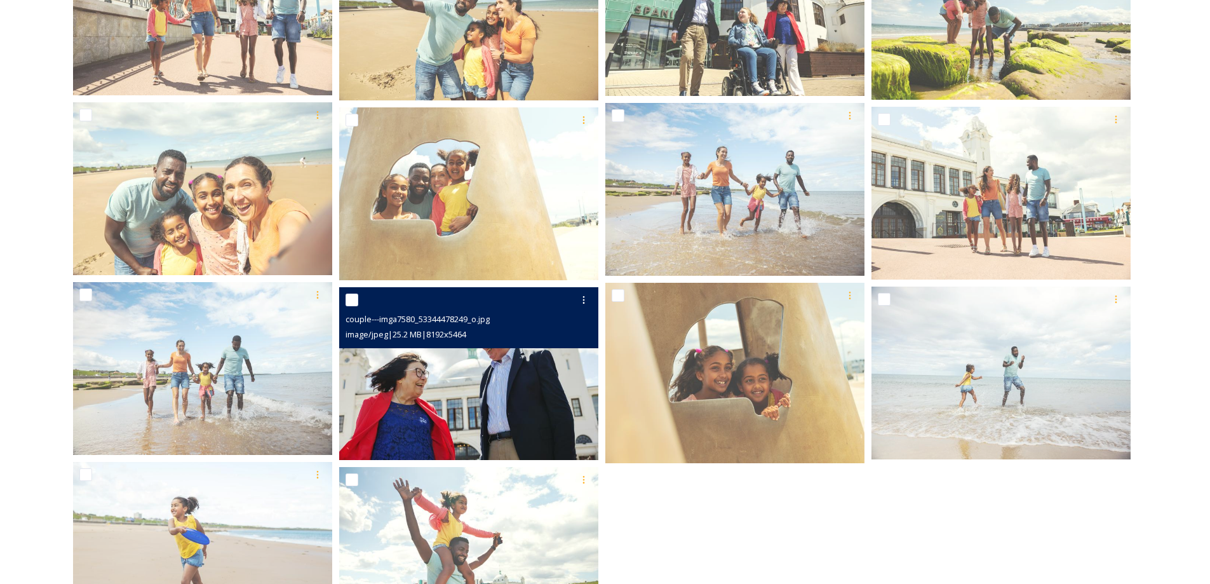
scroll to position [2024, 0]
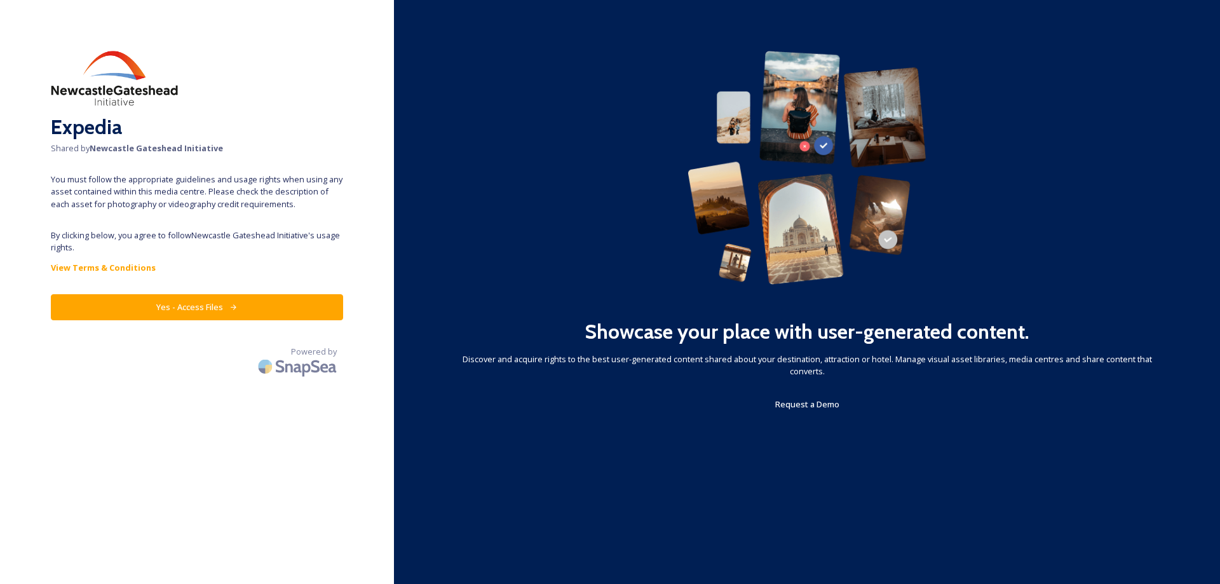
click at [135, 299] on button "Yes - Access Files" at bounding box center [197, 307] width 292 height 26
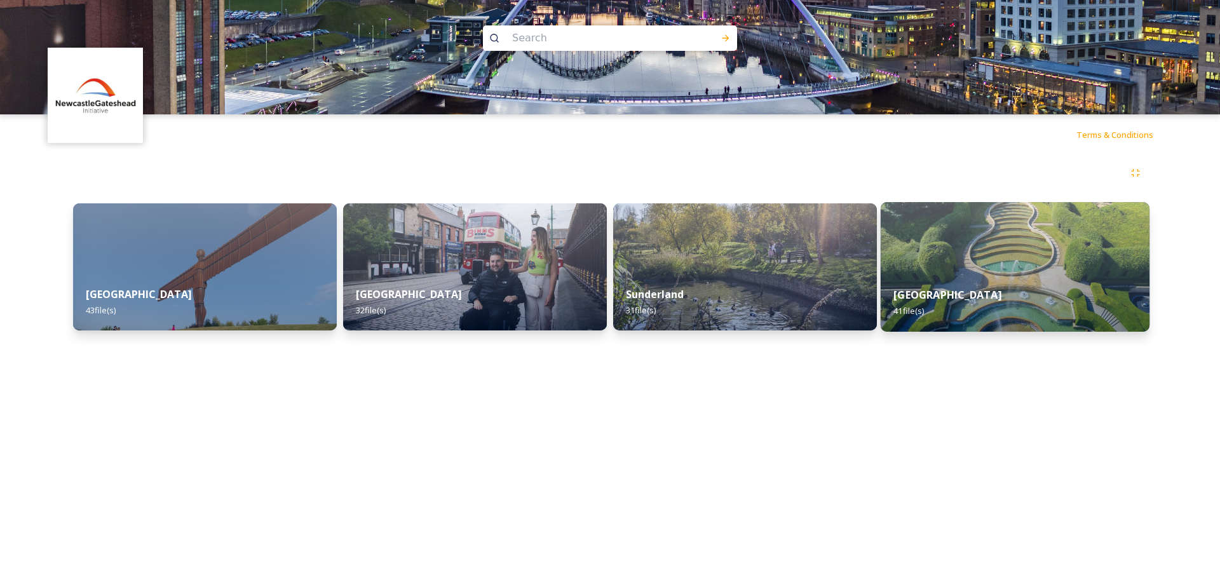
click at [1016, 240] on img at bounding box center [1014, 267] width 269 height 130
click at [952, 247] on img at bounding box center [1014, 267] width 269 height 130
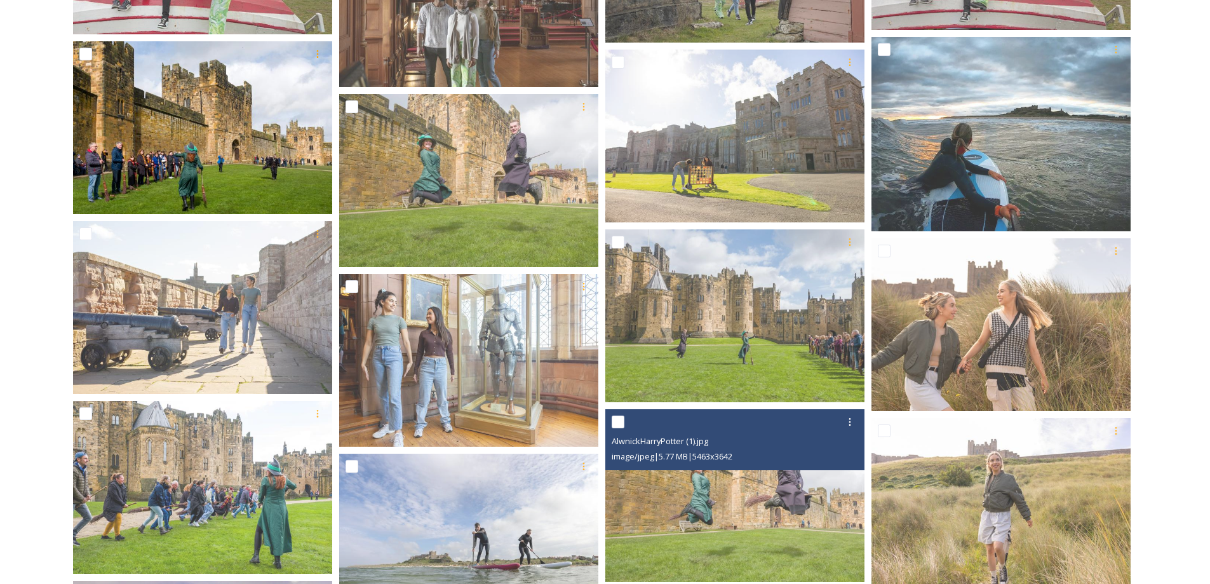
scroll to position [1524, 0]
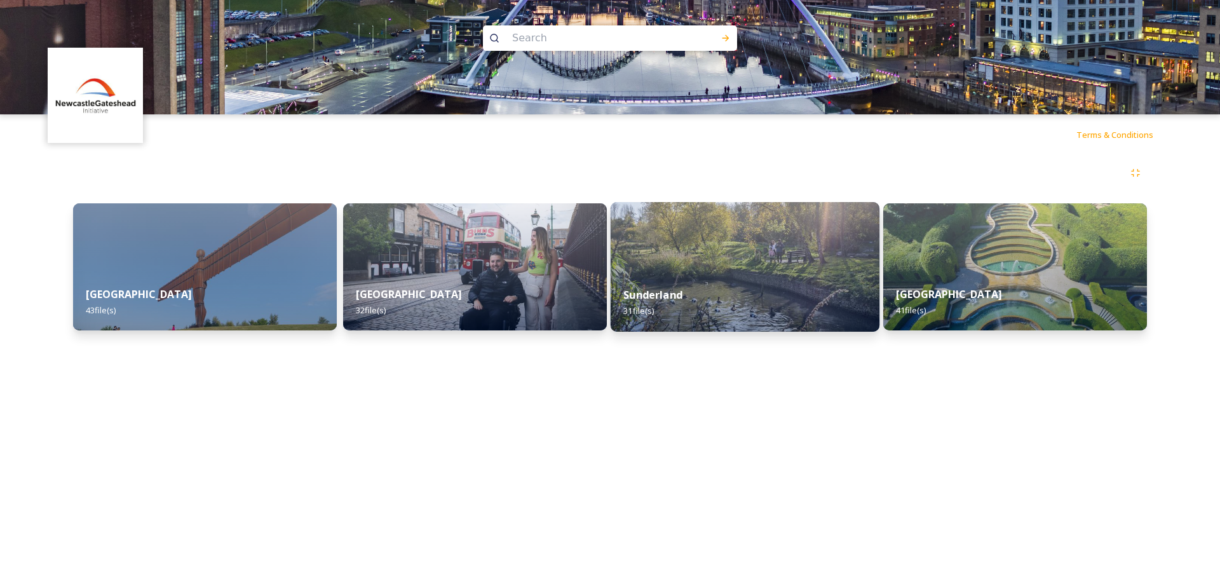
click at [716, 268] on img at bounding box center [744, 267] width 269 height 130
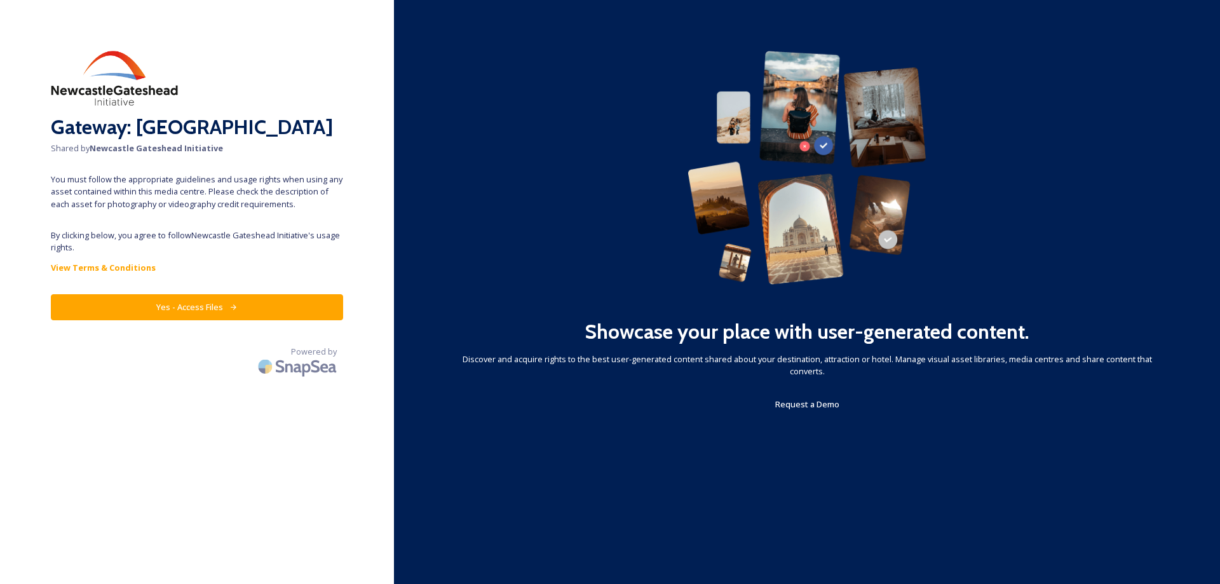
click at [152, 309] on button "Yes - Access Files" at bounding box center [197, 307] width 292 height 26
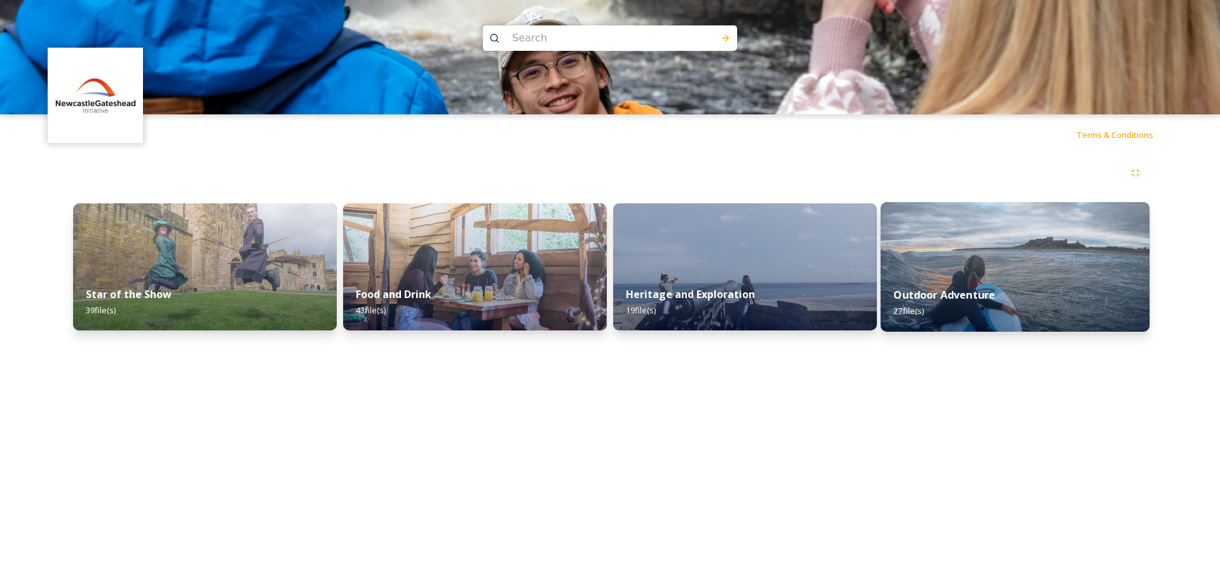
click at [1026, 274] on div "Outdoor Adventure 27 file(s)" at bounding box center [1014, 303] width 269 height 58
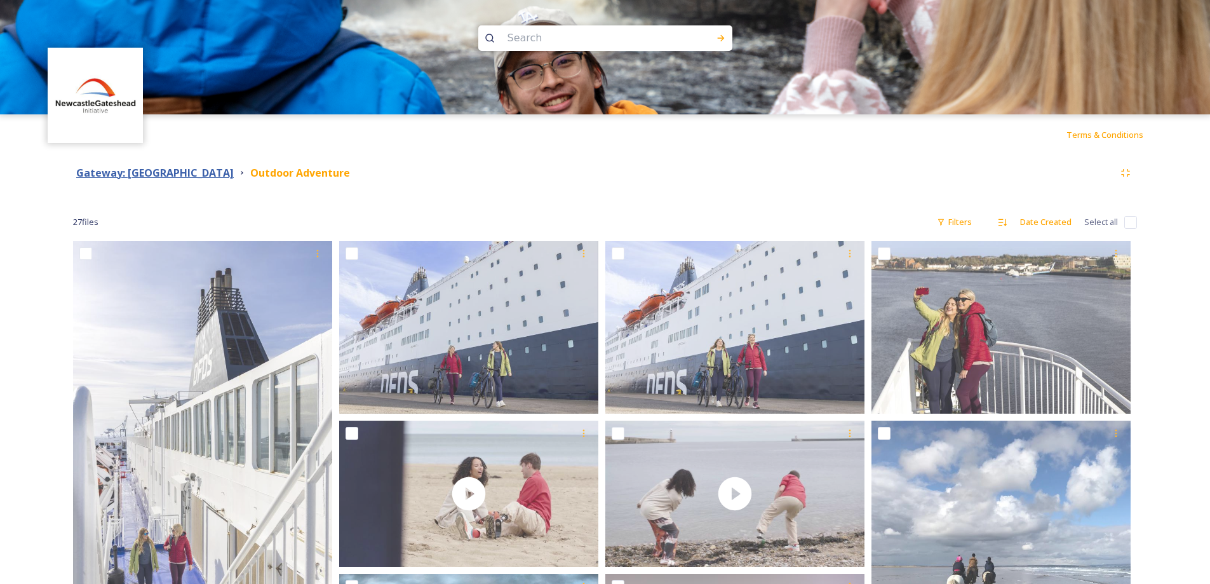
click at [180, 178] on strong "Gateway: [GEOGRAPHIC_DATA]" at bounding box center [155, 173] width 158 height 14
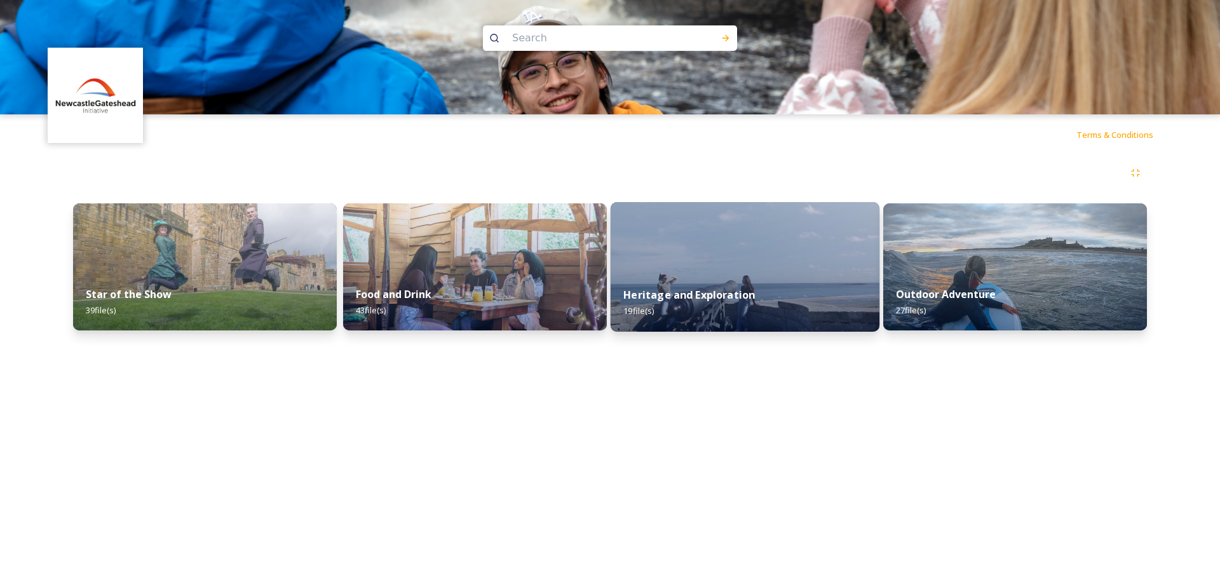
click at [729, 250] on img at bounding box center [744, 267] width 269 height 130
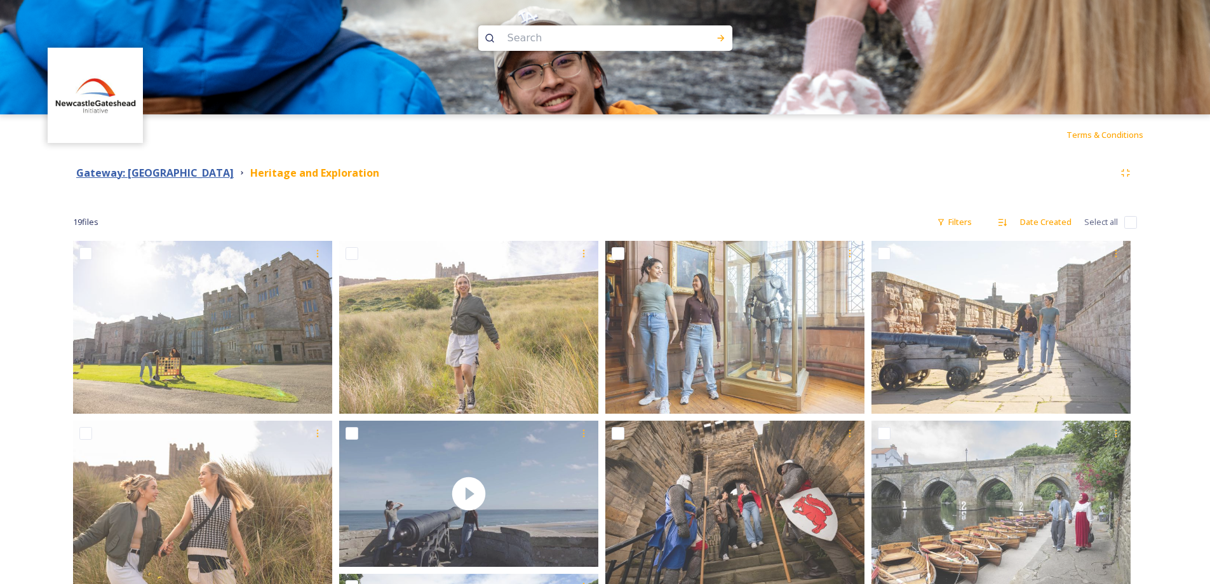
click at [190, 177] on strong "Gateway: [GEOGRAPHIC_DATA]" at bounding box center [155, 173] width 158 height 14
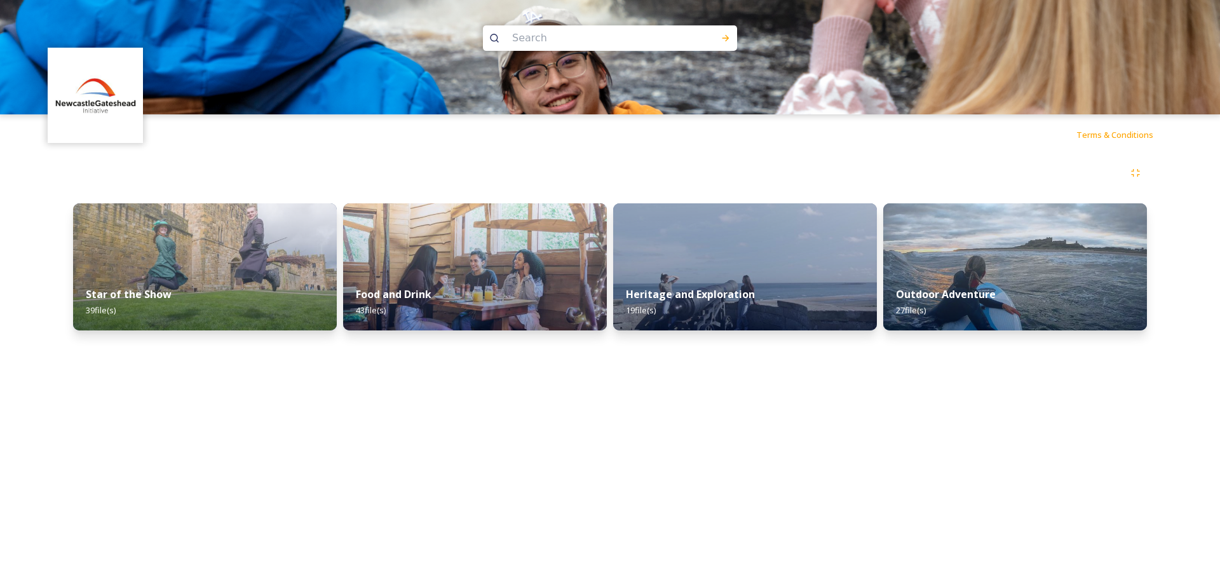
drag, startPoint x: 227, startPoint y: 241, endPoint x: 245, endPoint y: 241, distance: 17.8
click at [226, 241] on img at bounding box center [205, 266] width 264 height 127
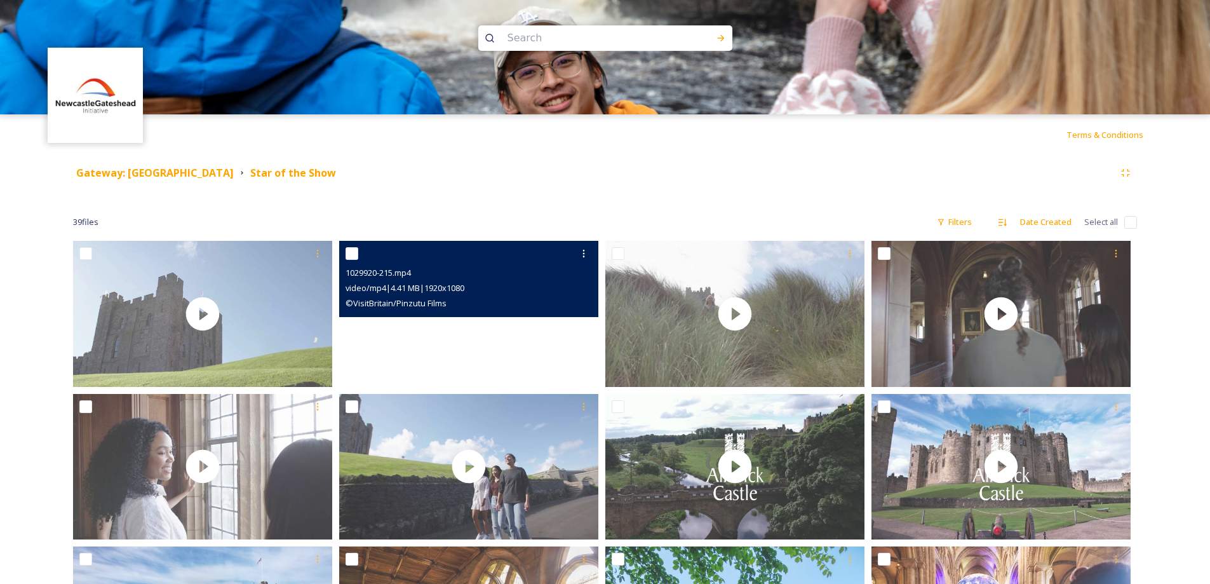
click at [466, 324] on video "1029920-215.mp4" at bounding box center [468, 314] width 259 height 146
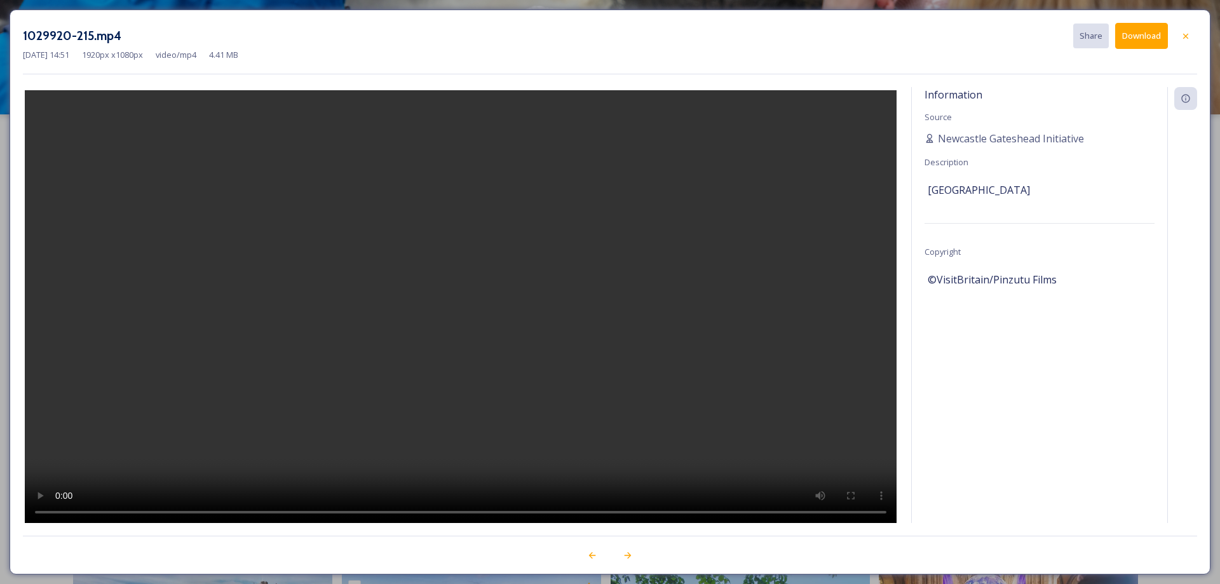
click at [961, 279] on span "©VisitBritain/Pinzutu Films" at bounding box center [991, 279] width 129 height 15
click at [971, 299] on div "Information Source Newcastle Gateshead Initiative Description [GEOGRAPHIC_DATA]…" at bounding box center [1039, 321] width 255 height 469
click at [978, 279] on span "©VisitBritain/Pinzutu Films" at bounding box center [991, 279] width 129 height 15
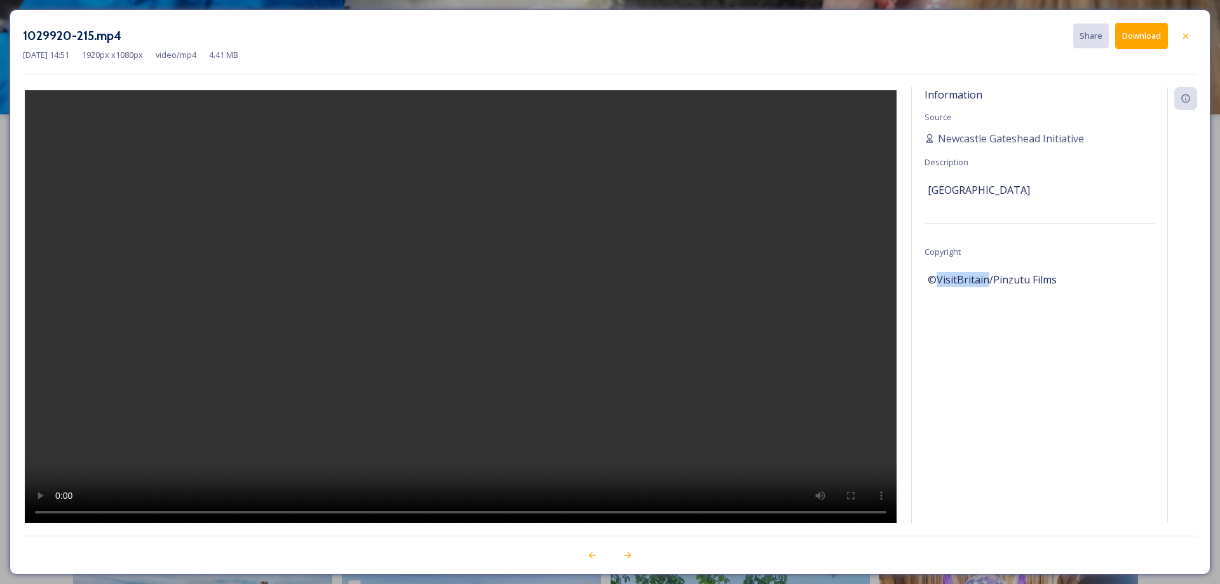
click at [978, 279] on span "©VisitBritain/Pinzutu Films" at bounding box center [991, 279] width 129 height 15
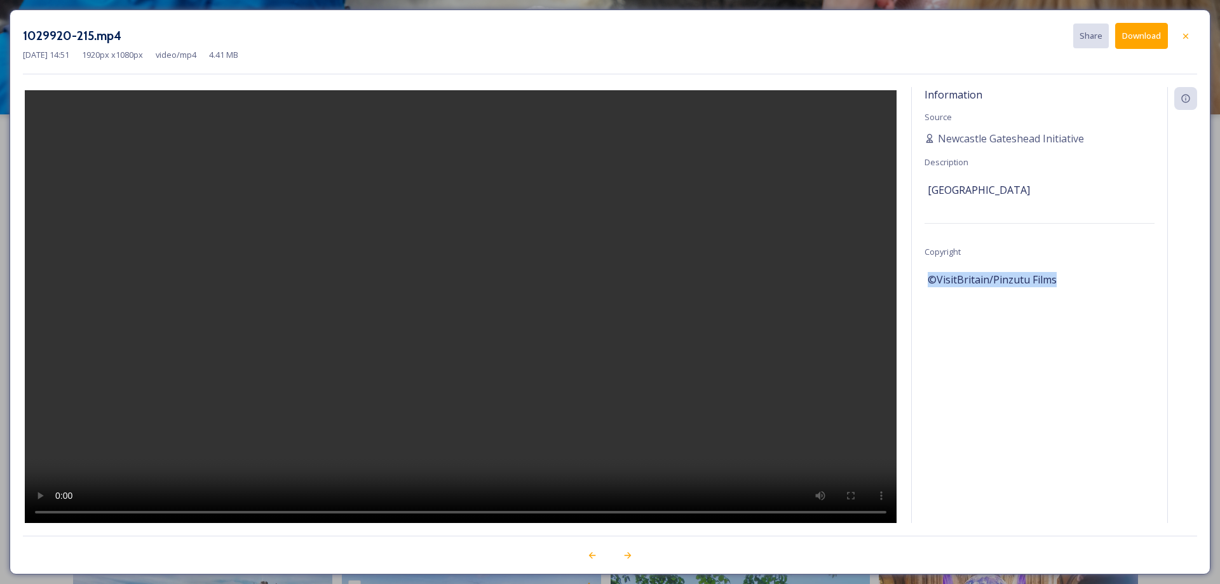
click at [978, 279] on span "©VisitBritain/Pinzutu Films" at bounding box center [991, 279] width 129 height 15
